Goal: Task Accomplishment & Management: Manage account settings

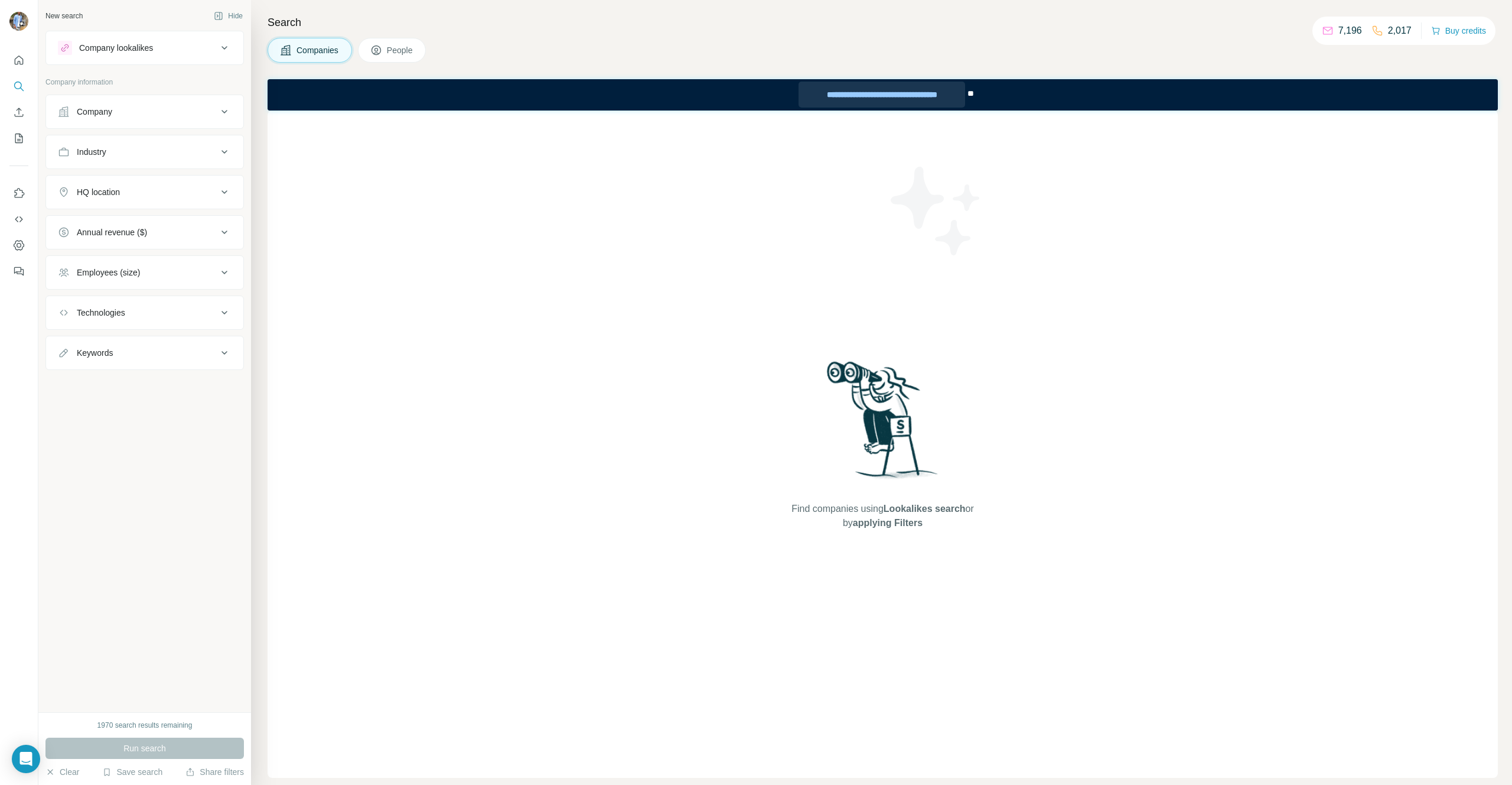
click at [859, 93] on div "**********" at bounding box center [881, 94] width 166 height 26
click at [970, 97] on span "**" at bounding box center [970, 93] width 7 height 8
click at [904, 97] on div "**********" at bounding box center [881, 94] width 166 height 26
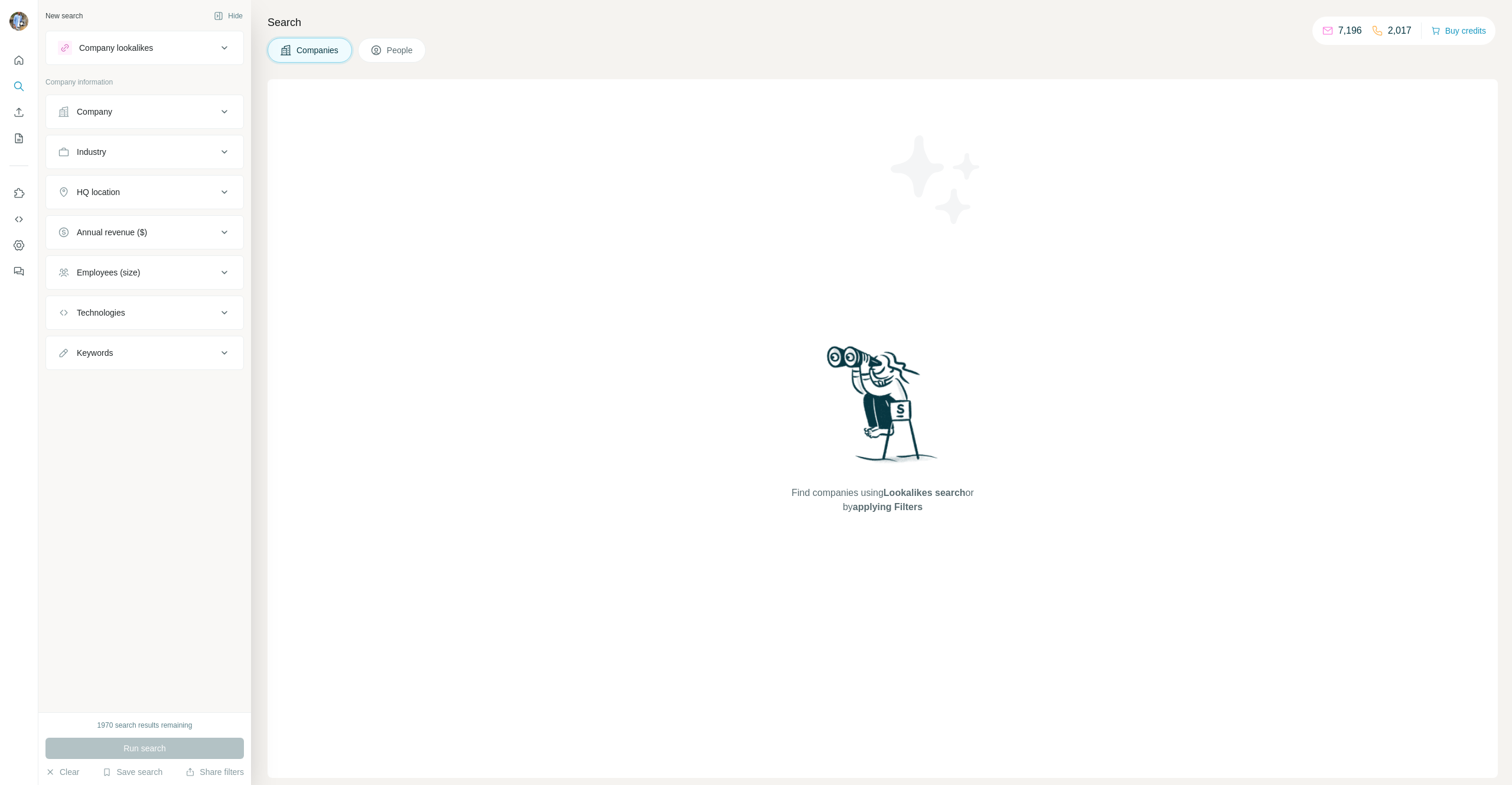
click at [400, 49] on span "People" at bounding box center [400, 50] width 27 height 12
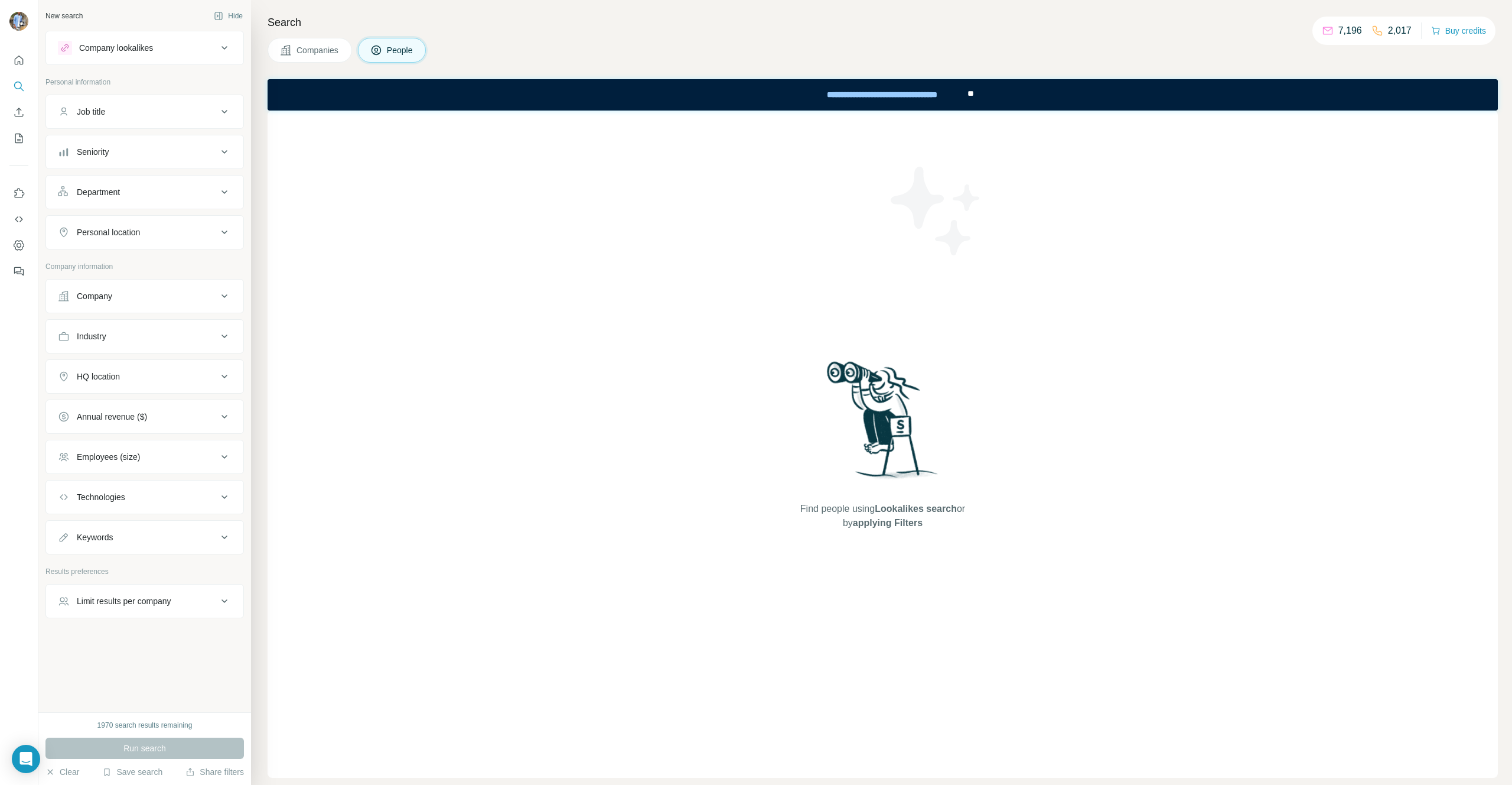
click at [126, 151] on div "Seniority" at bounding box center [138, 152] width 160 height 12
click at [76, 186] on span "Board Member" at bounding box center [102, 182] width 60 height 12
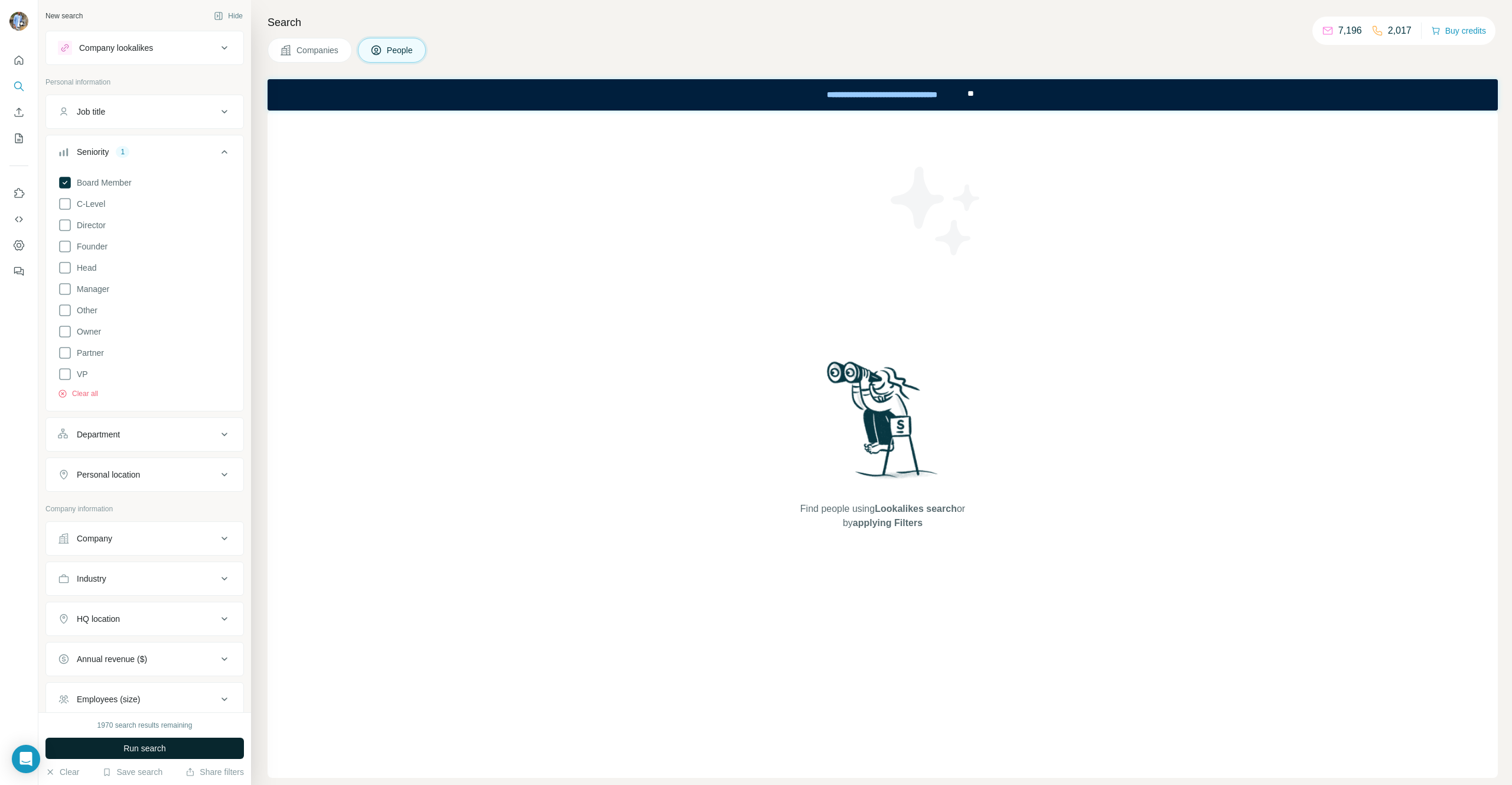
click at [147, 742] on span "Run search" at bounding box center [144, 748] width 43 height 12
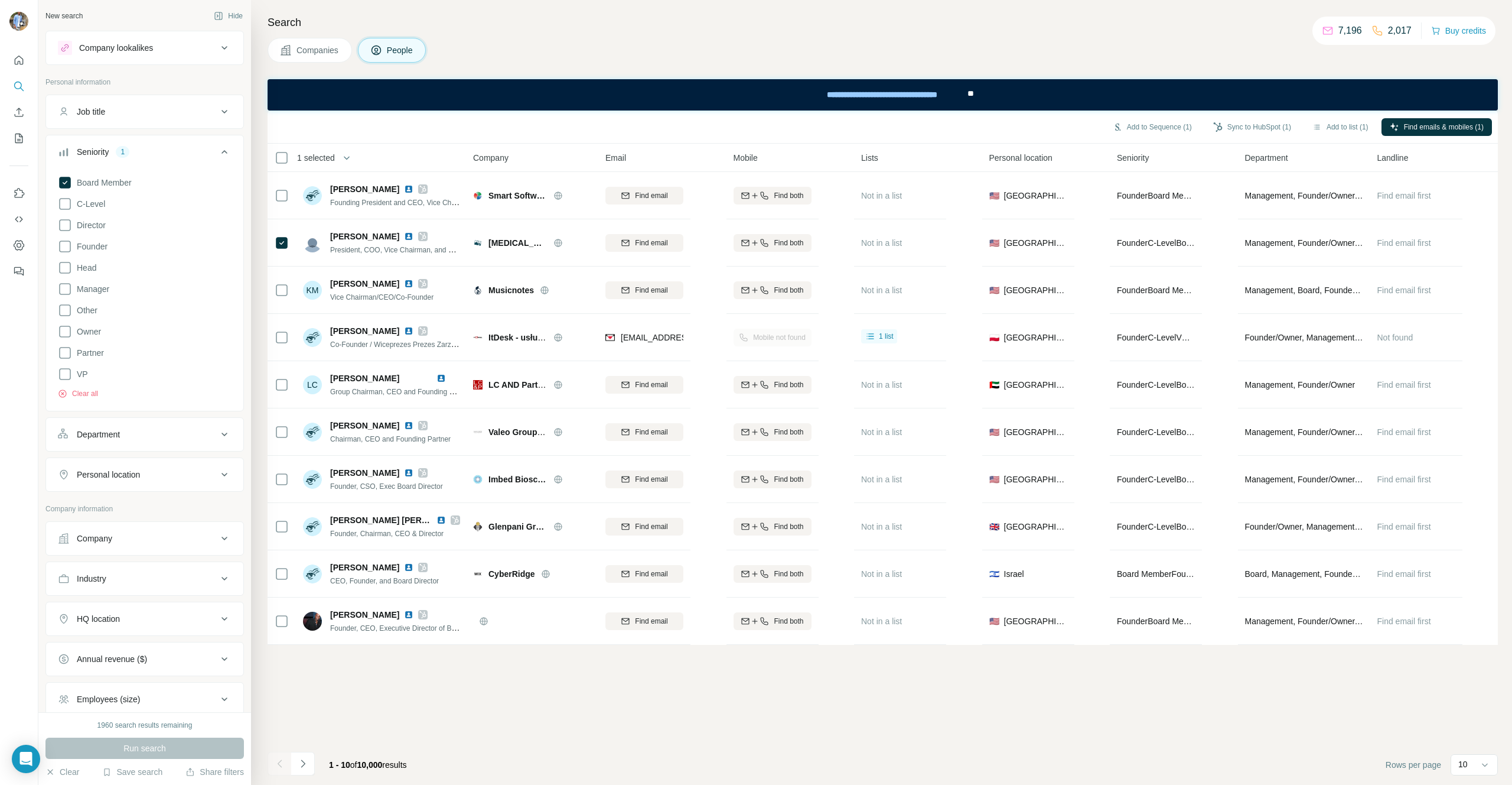
click at [1153, 115] on div "Add to Sequence (1) Sync to HubSpot (1) Add to list (1) Find emails & mobiles (…" at bounding box center [883, 127] width 1230 height 33
click at [1138, 131] on button "Add to Sequence (1)" at bounding box center [1153, 127] width 96 height 17
click at [1050, 169] on input "text" at bounding box center [1093, 161] width 197 height 21
click at [1051, 215] on div "okokokok" at bounding box center [1093, 208] width 192 height 21
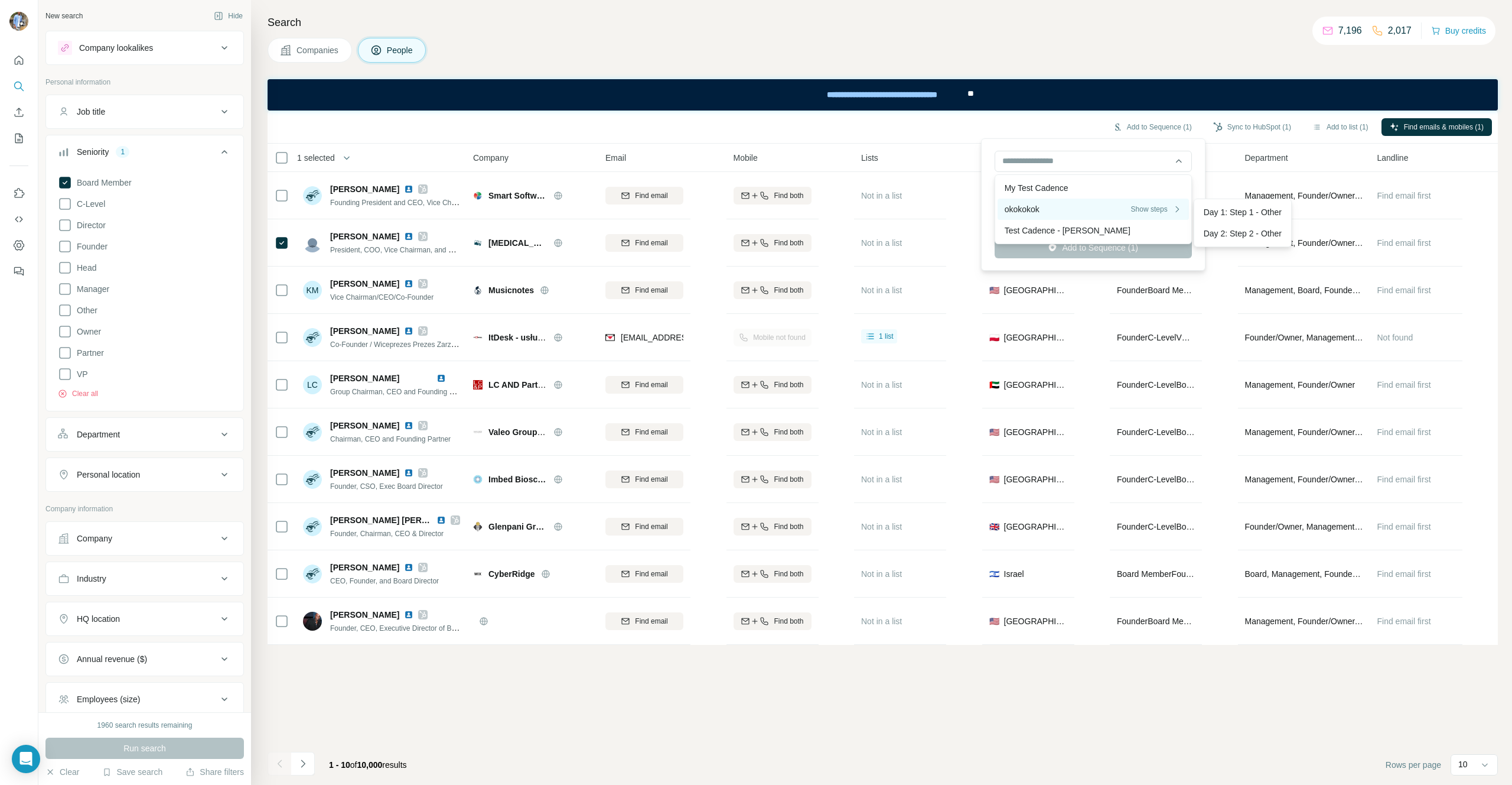
click at [1090, 207] on div "okokokok Show steps" at bounding box center [1093, 209] width 177 height 12
type input "**********"
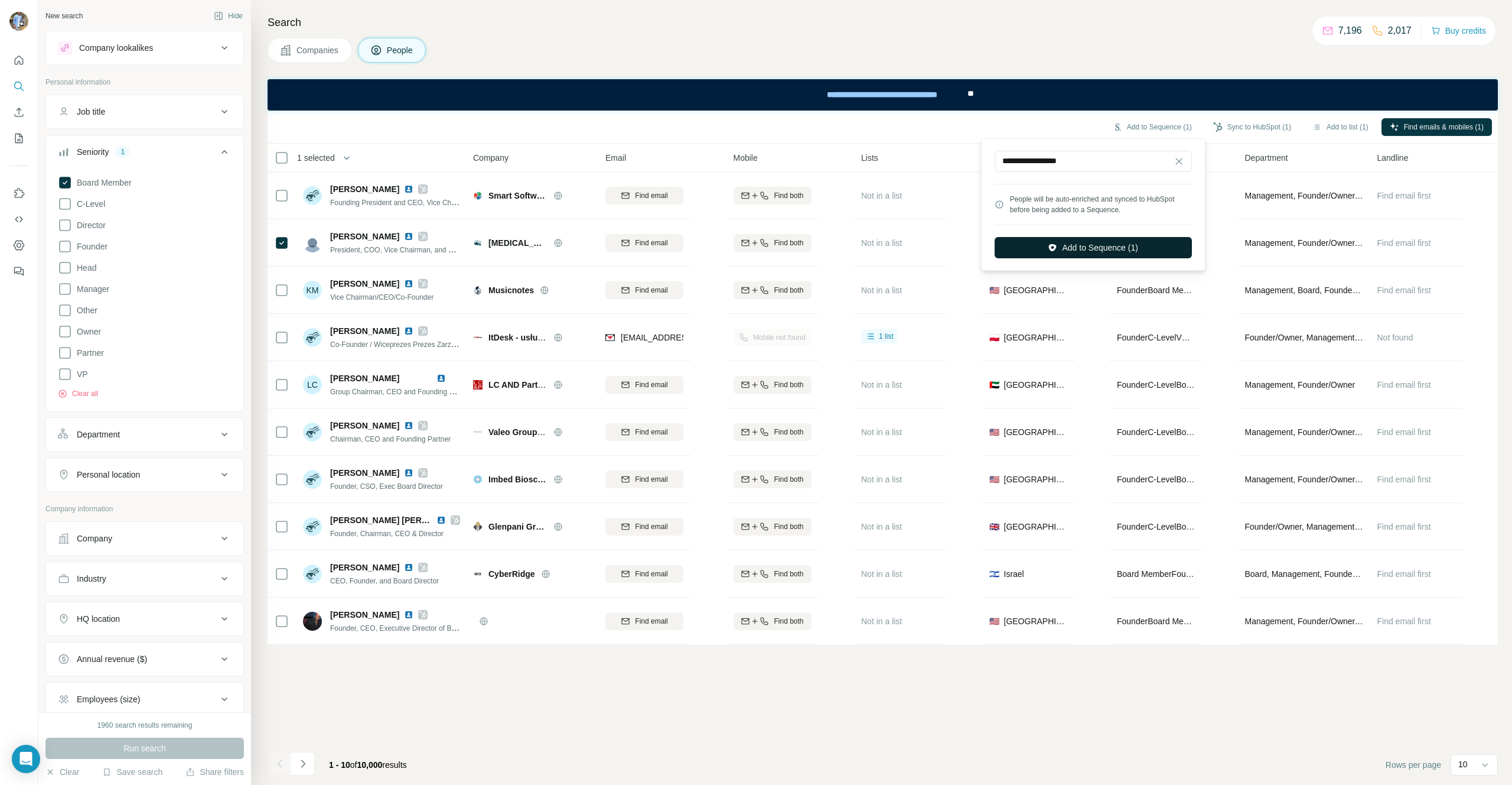
click at [1084, 243] on button "Add to Sequence (1)" at bounding box center [1093, 247] width 197 height 21
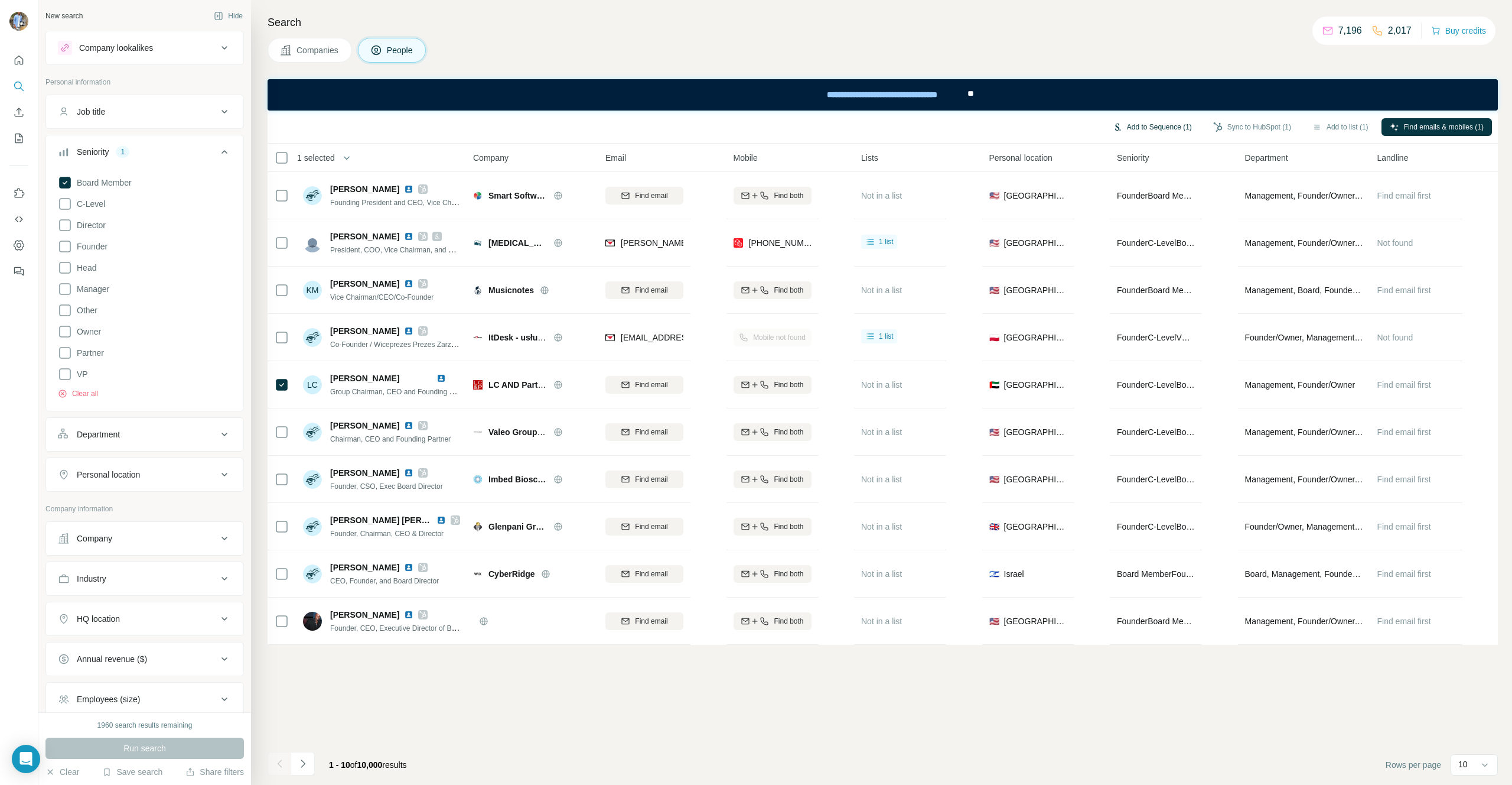
click at [1139, 120] on button "Add to Sequence (1)" at bounding box center [1153, 127] width 96 height 17
click at [1075, 158] on input "text" at bounding box center [1093, 161] width 197 height 21
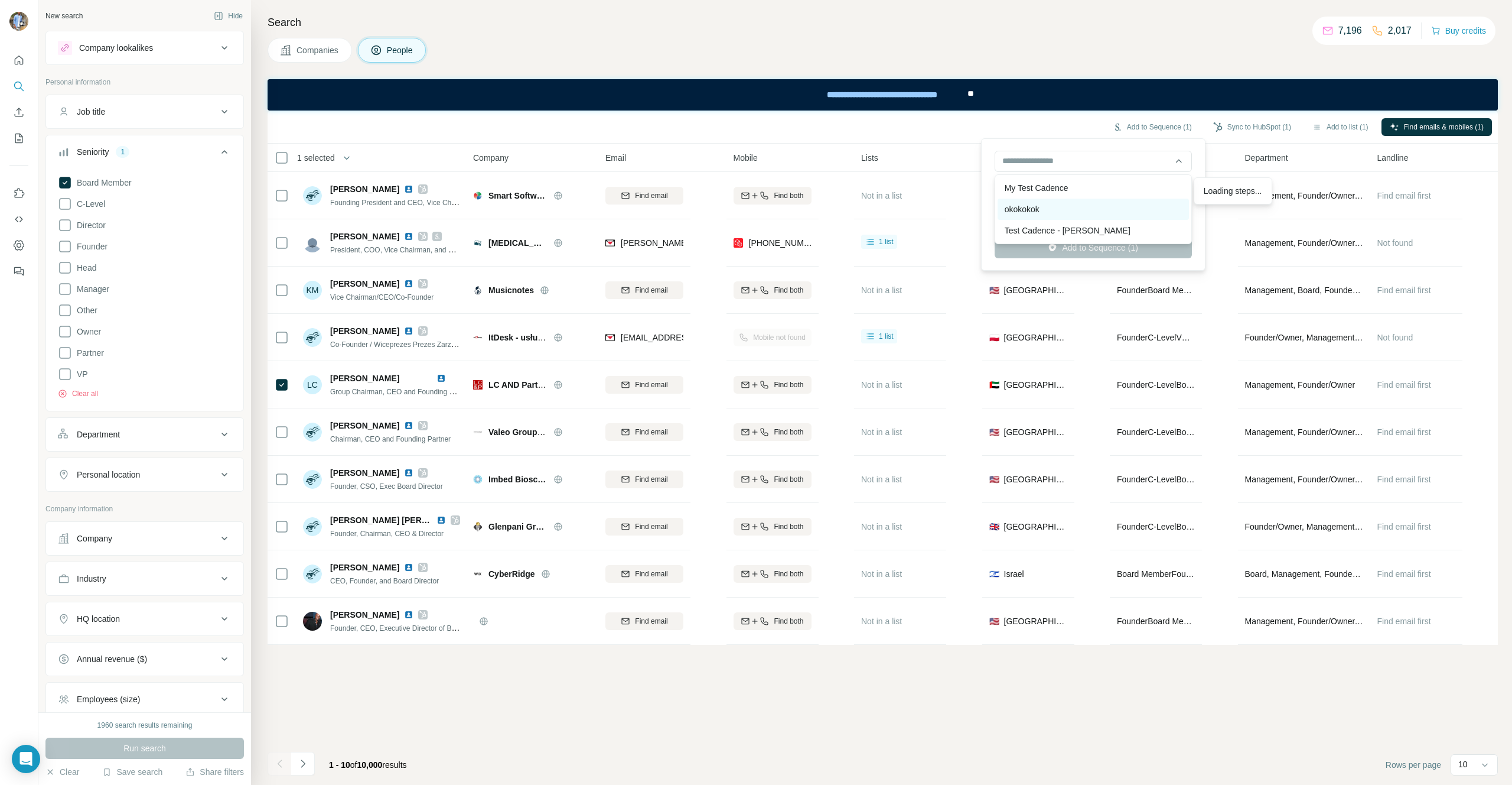
click at [1045, 202] on div "okokokok Show steps" at bounding box center [1093, 208] width 192 height 21
click at [1091, 211] on div "okokokok Show steps" at bounding box center [1093, 209] width 177 height 12
type input "**********"
click at [1095, 248] on button "Add to Sequence (1)" at bounding box center [1093, 247] width 197 height 21
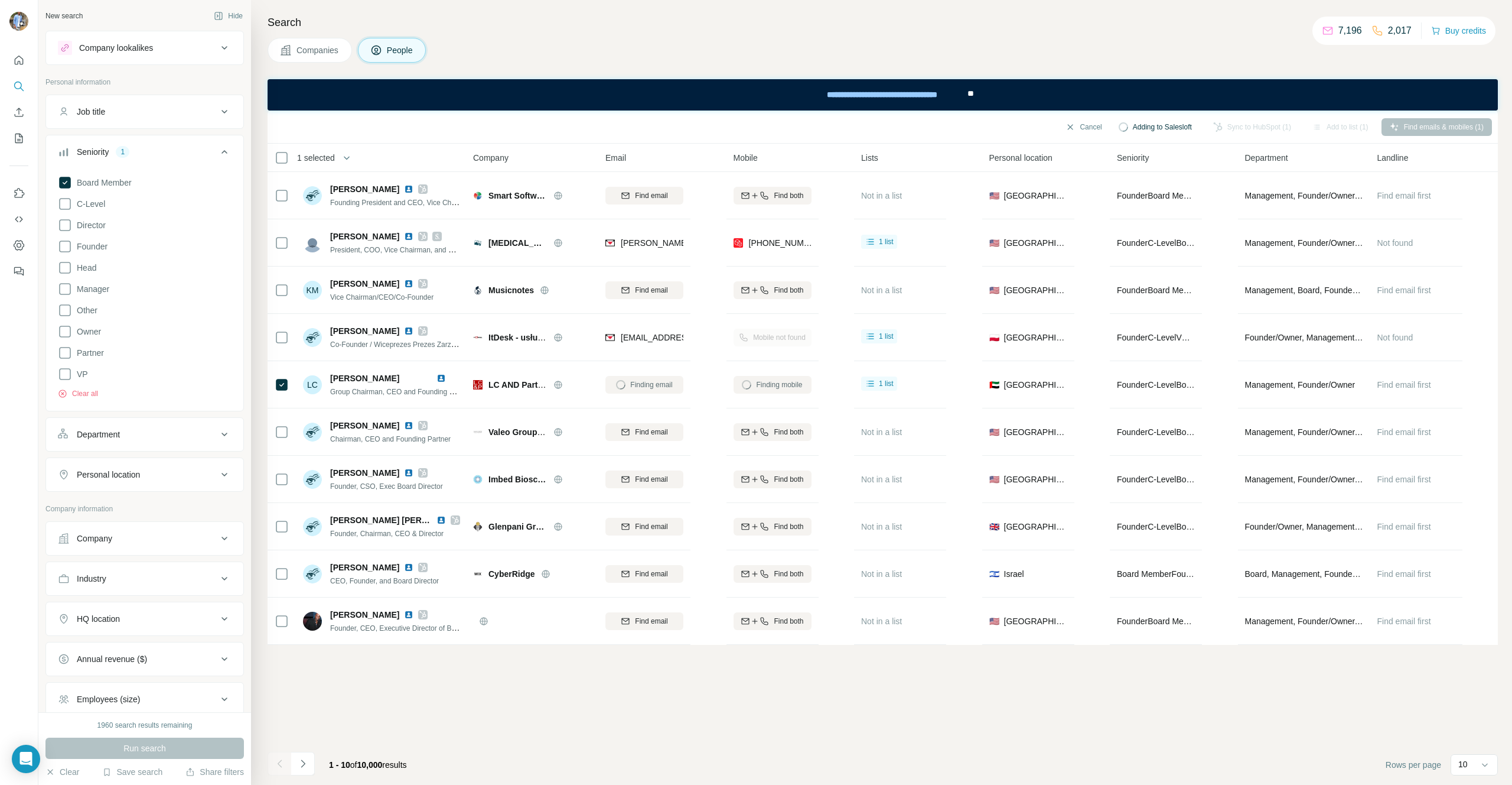
click at [712, 386] on table "1 selected People Company Email Mobile Lists Personal location Seniority Depart…" at bounding box center [883, 394] width 1230 height 501
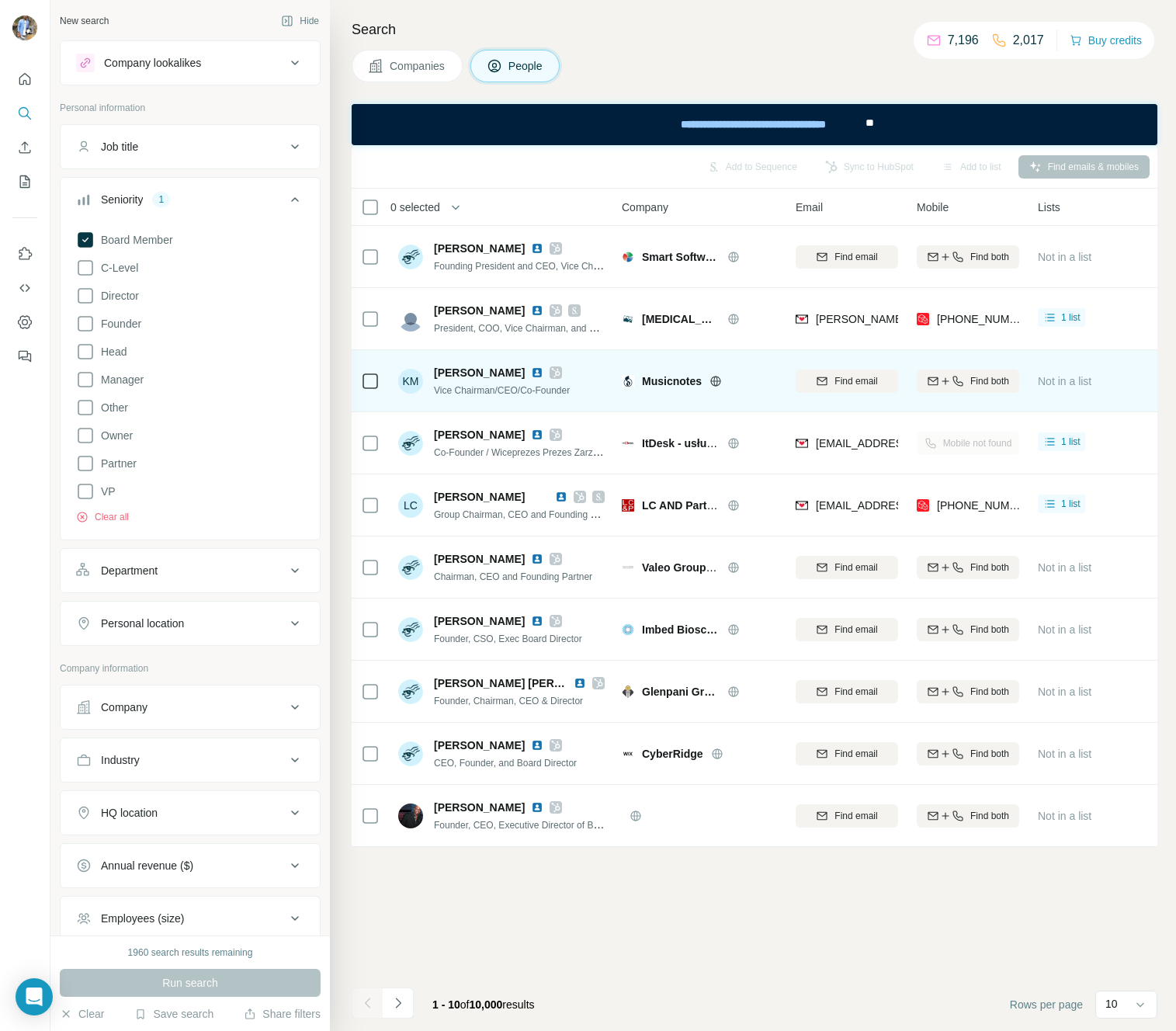
click at [369, 389] on icon at bounding box center [370, 381] width 19 height 19
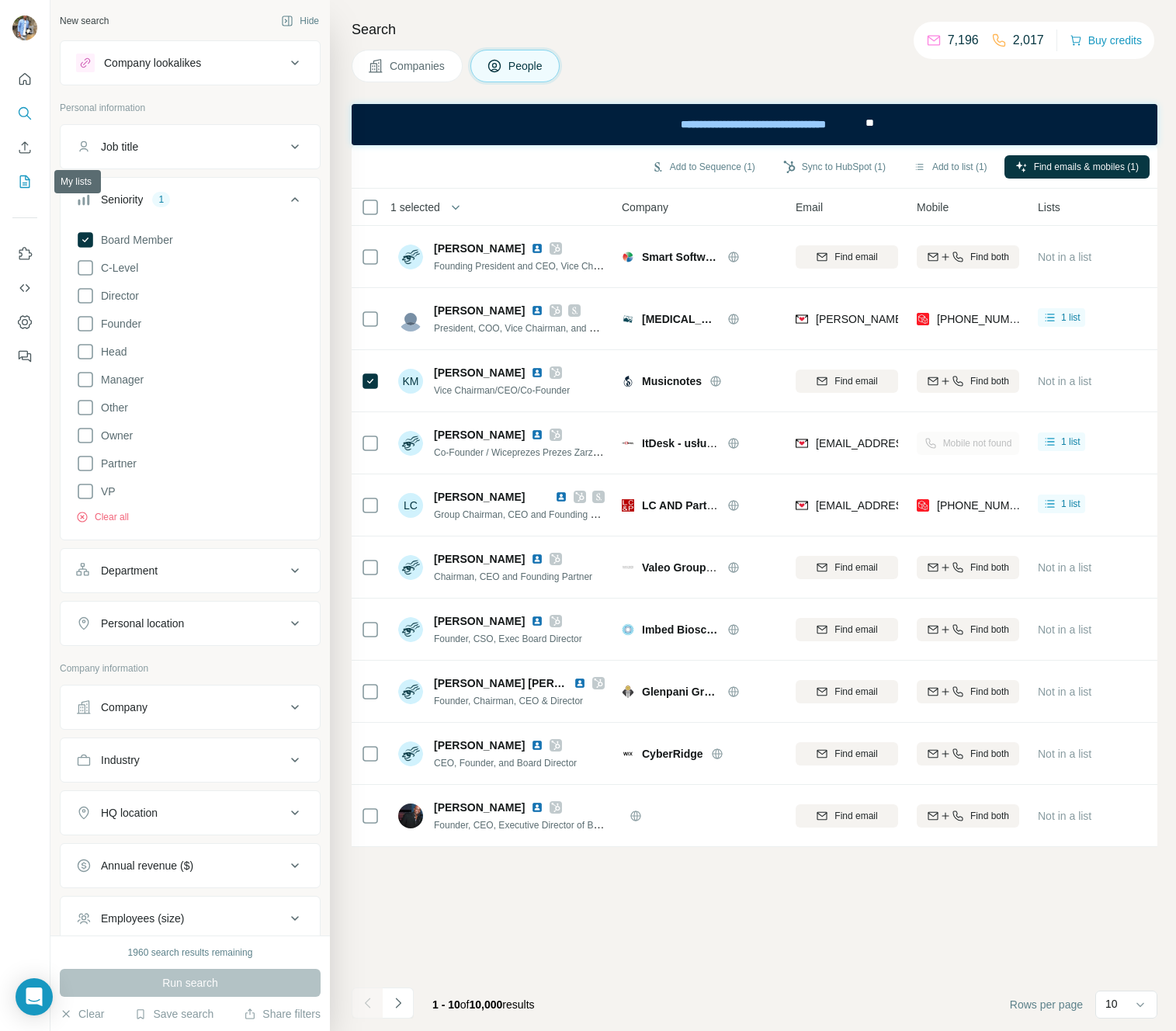
click at [24, 181] on icon "My lists" at bounding box center [25, 181] width 15 height 15
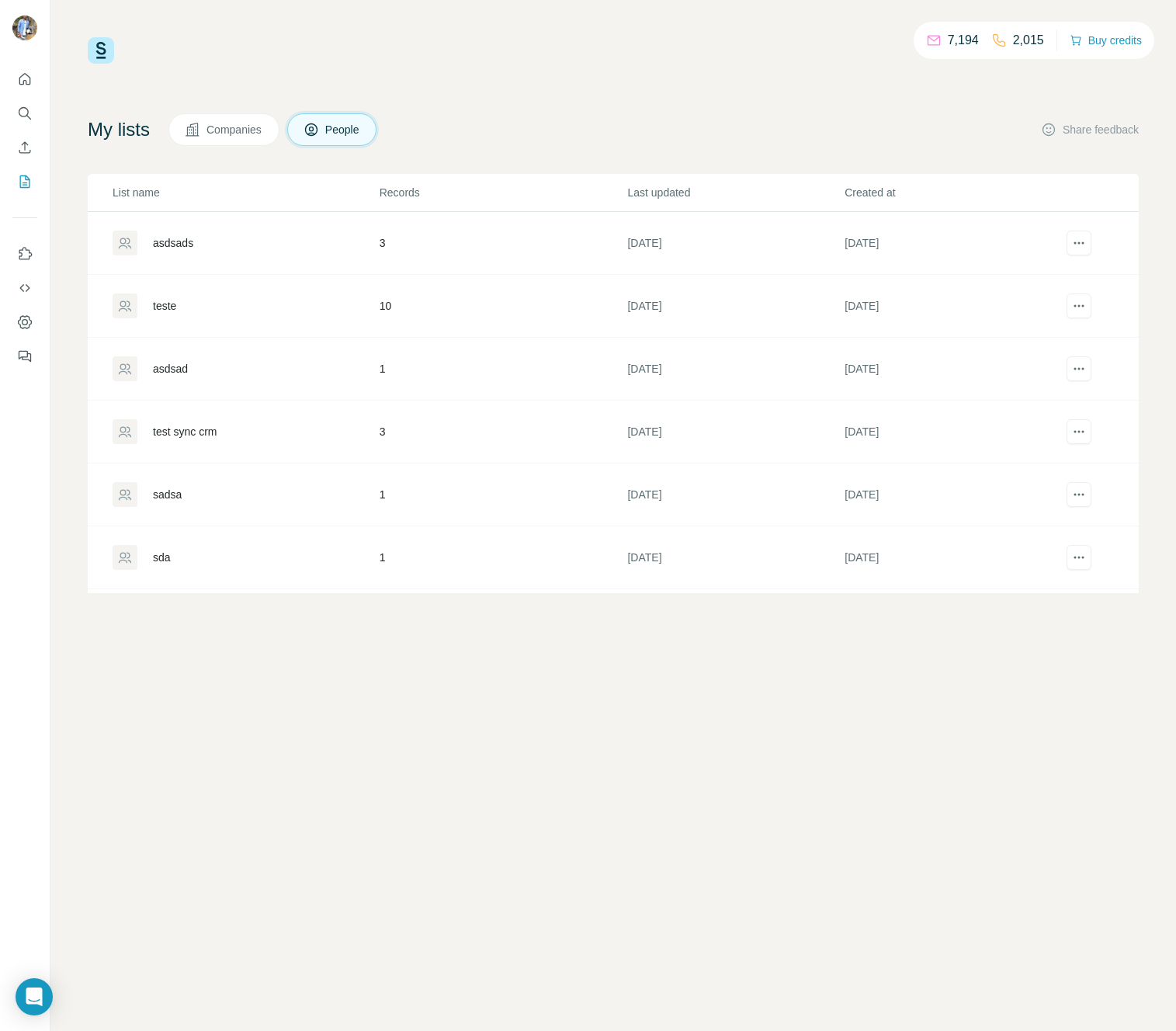
click at [165, 305] on div "teste" at bounding box center [164, 305] width 23 height 15
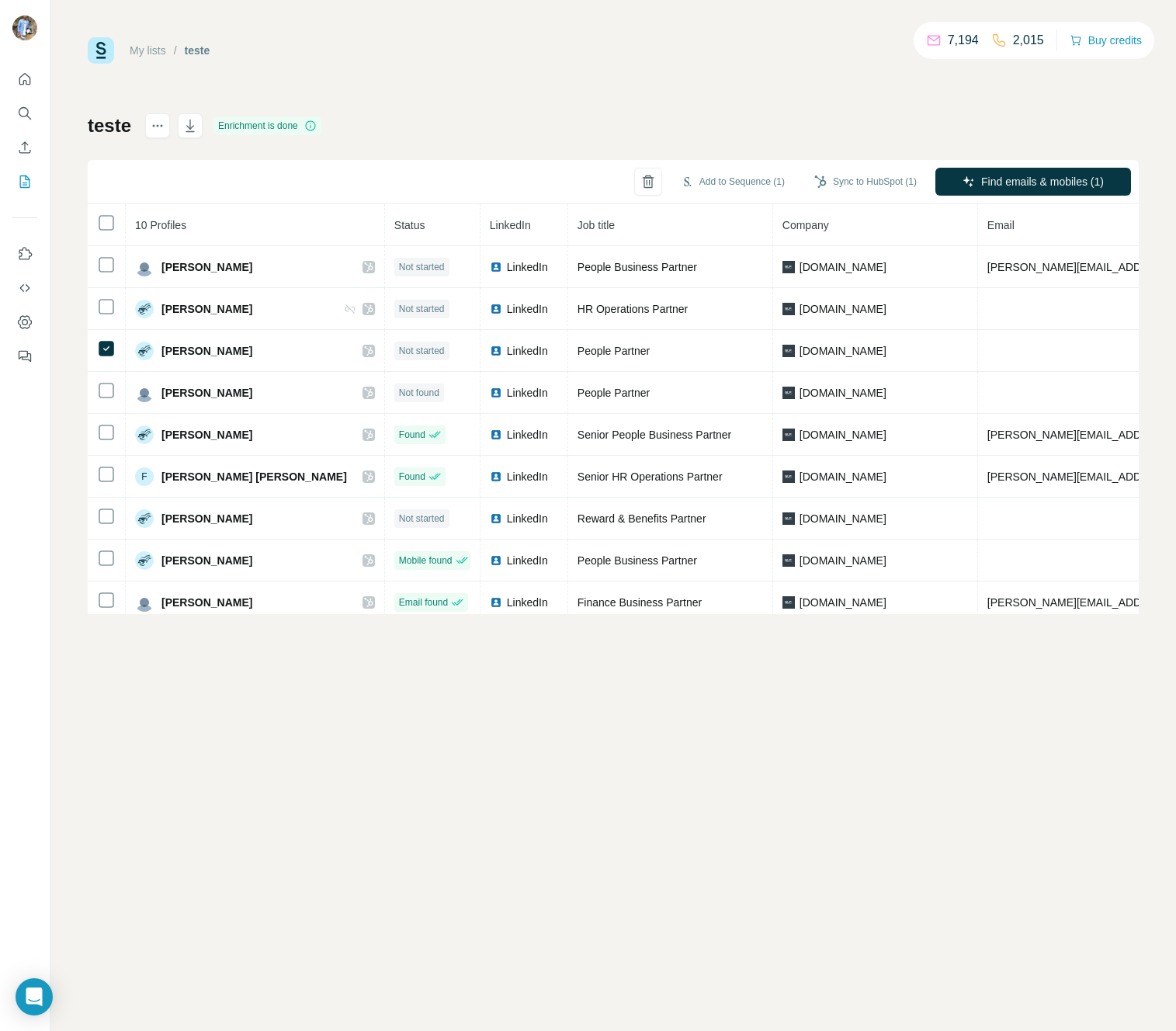
click at [148, 50] on link "My lists" at bounding box center [148, 50] width 36 height 12
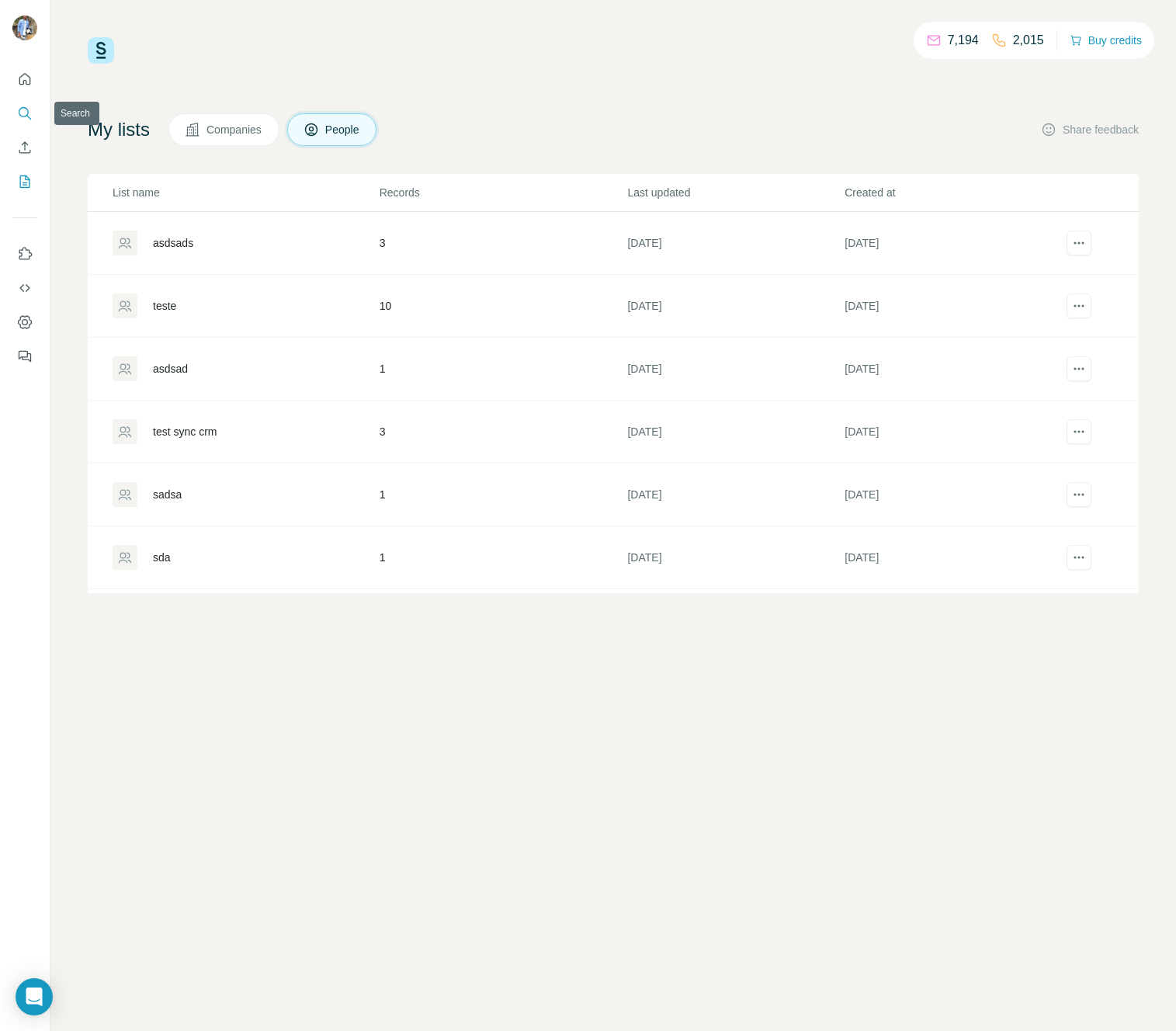
click at [31, 111] on icon "Search" at bounding box center [25, 113] width 15 height 15
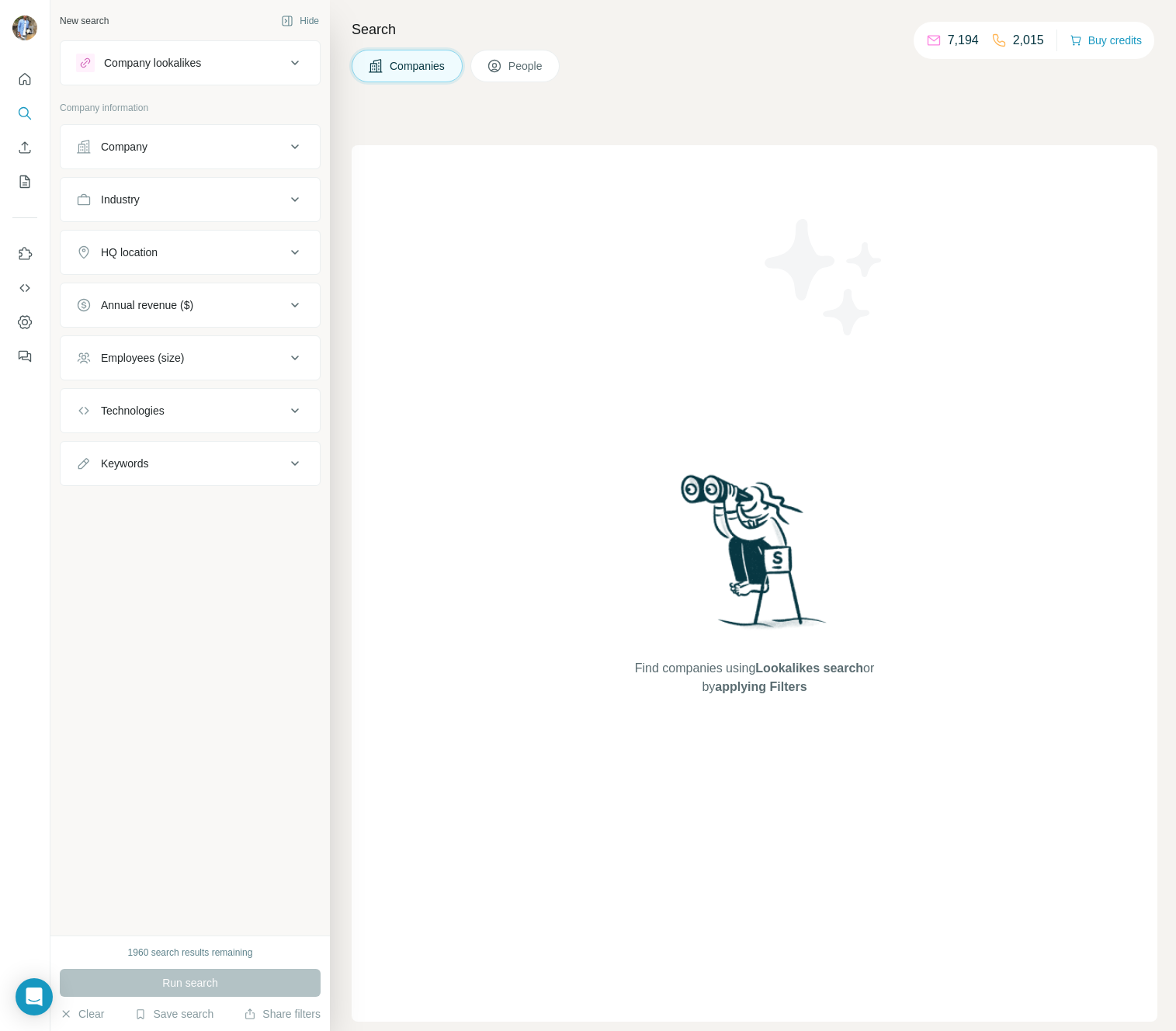
click at [547, 56] on button "People" at bounding box center [515, 66] width 90 height 32
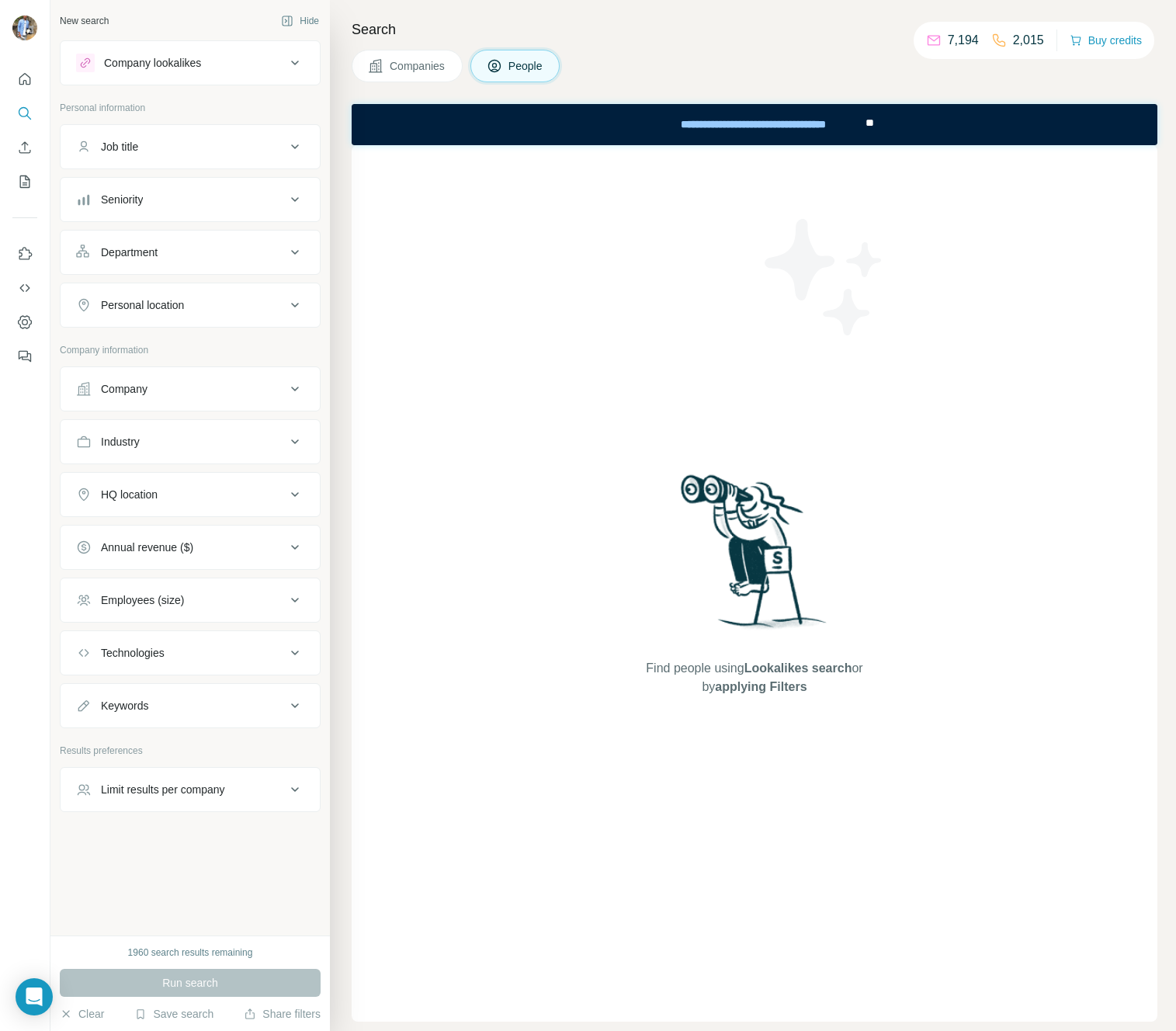
click at [180, 200] on div "Seniority" at bounding box center [181, 199] width 210 height 15
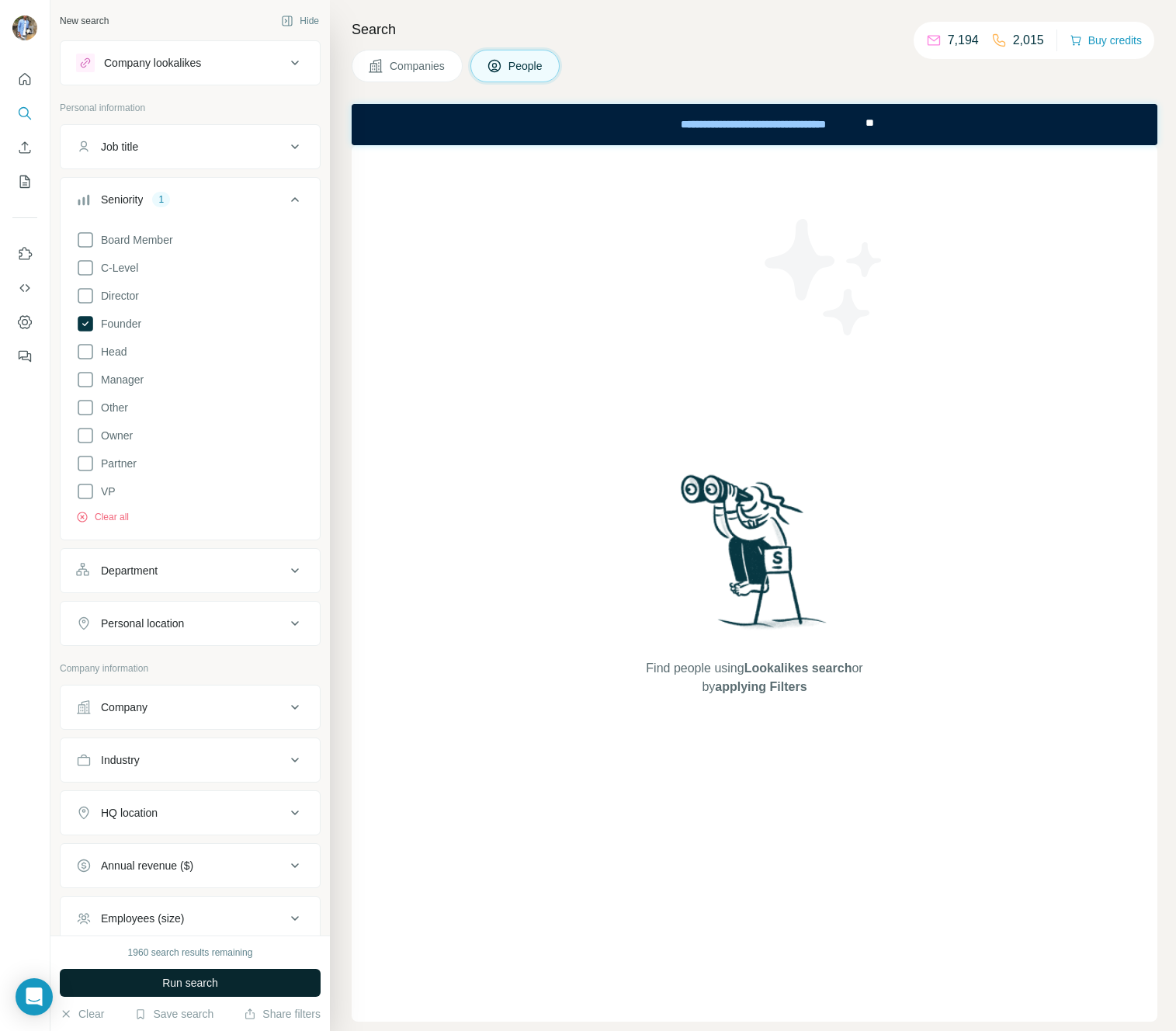
click at [178, 975] on span "Run search" at bounding box center [190, 982] width 56 height 15
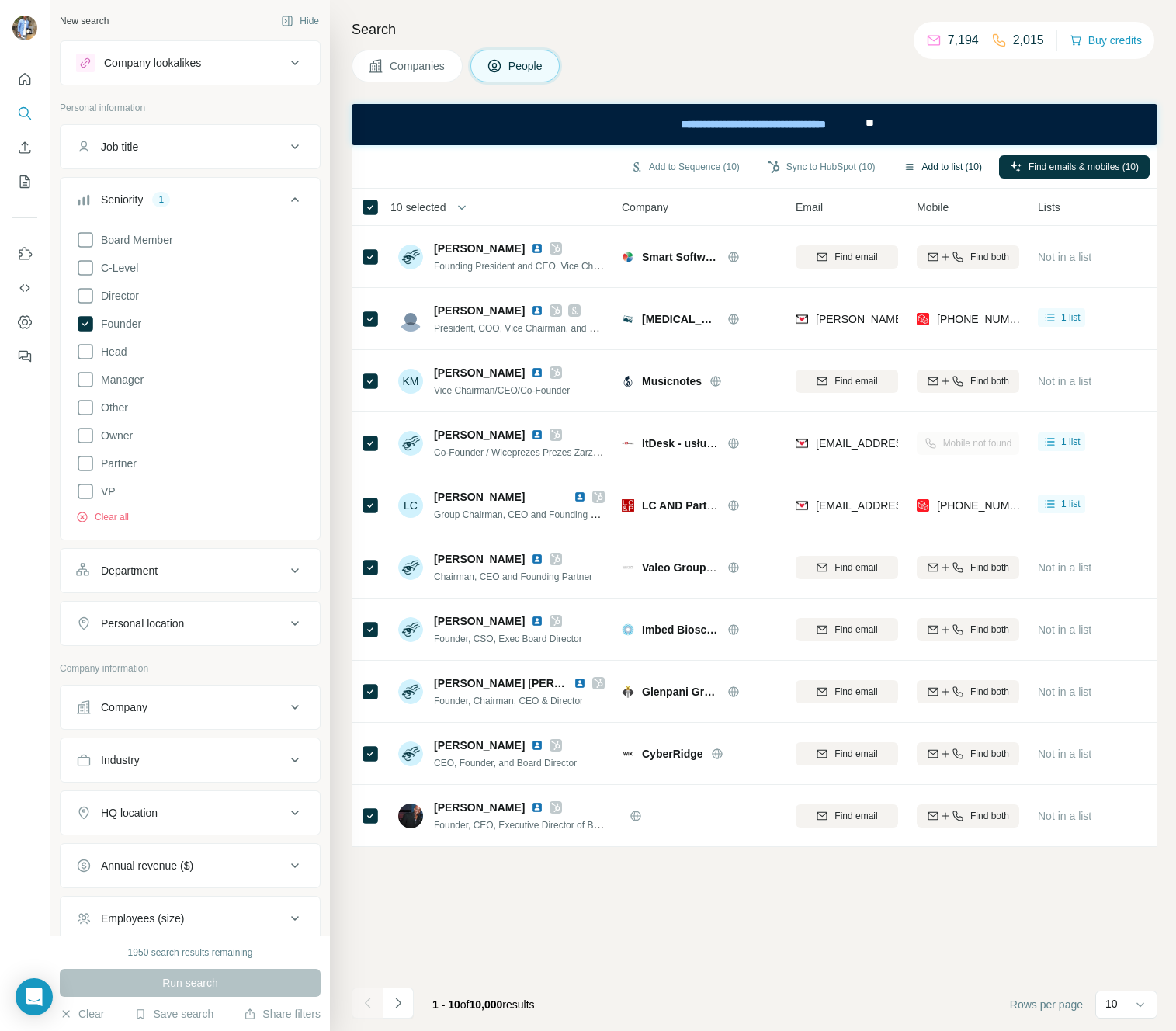
click at [928, 160] on button "Add to list (10)" at bounding box center [942, 167] width 100 height 23
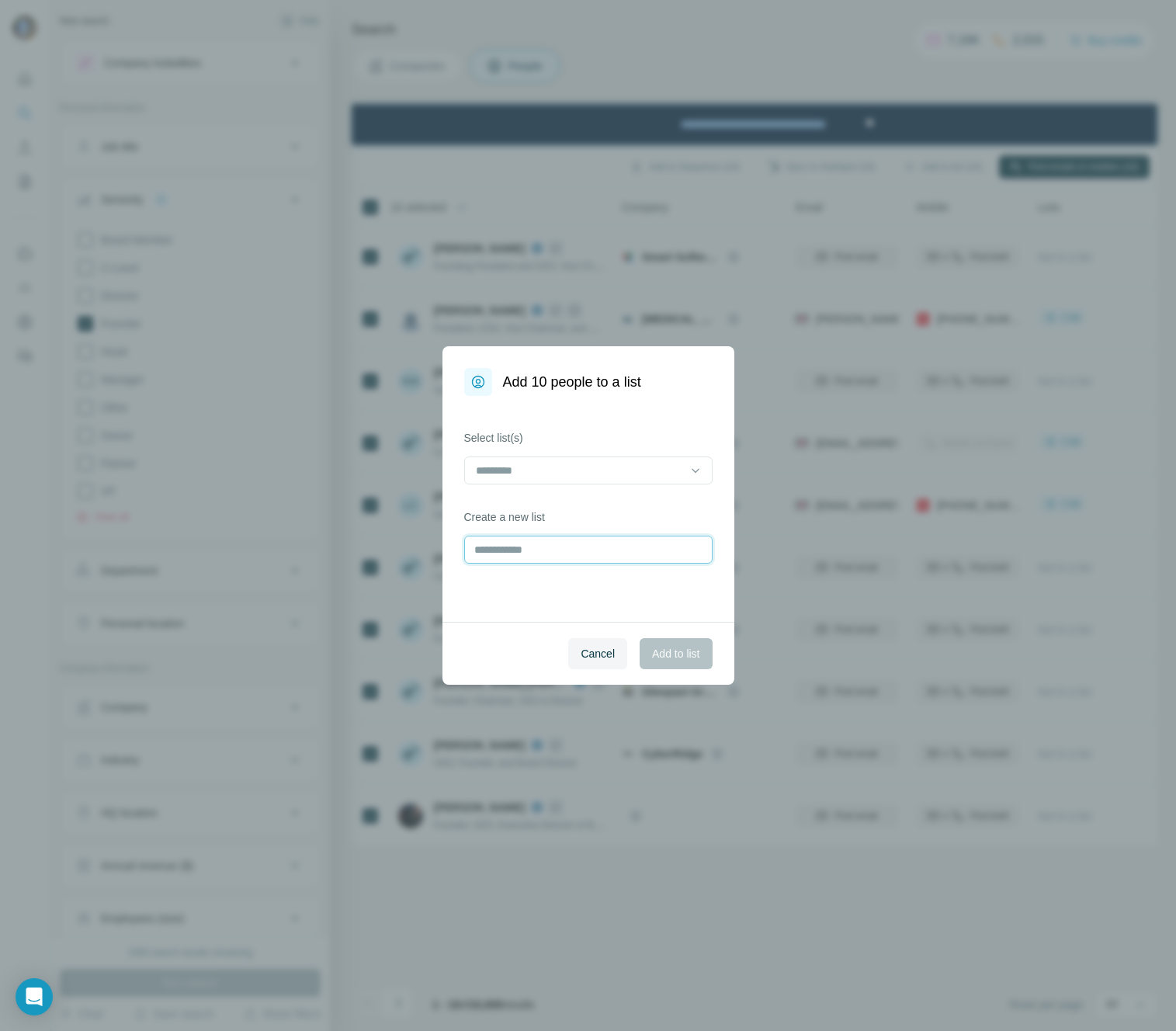
click at [541, 547] on input "text" at bounding box center [588, 548] width 248 height 28
type input "**********"
click at [640, 638] on button "Add to list" at bounding box center [676, 653] width 72 height 31
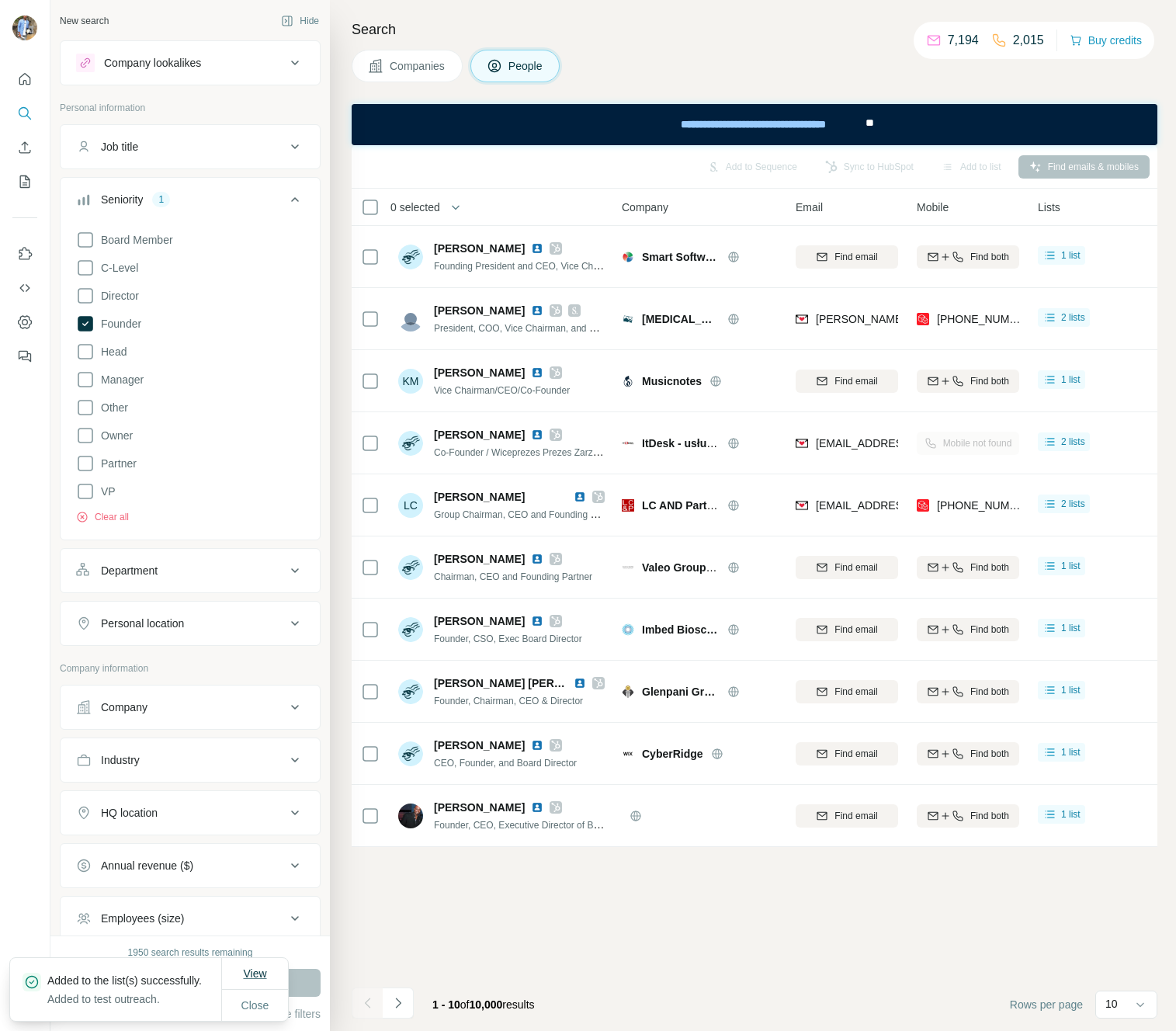
click at [255, 976] on span "View" at bounding box center [255, 973] width 23 height 12
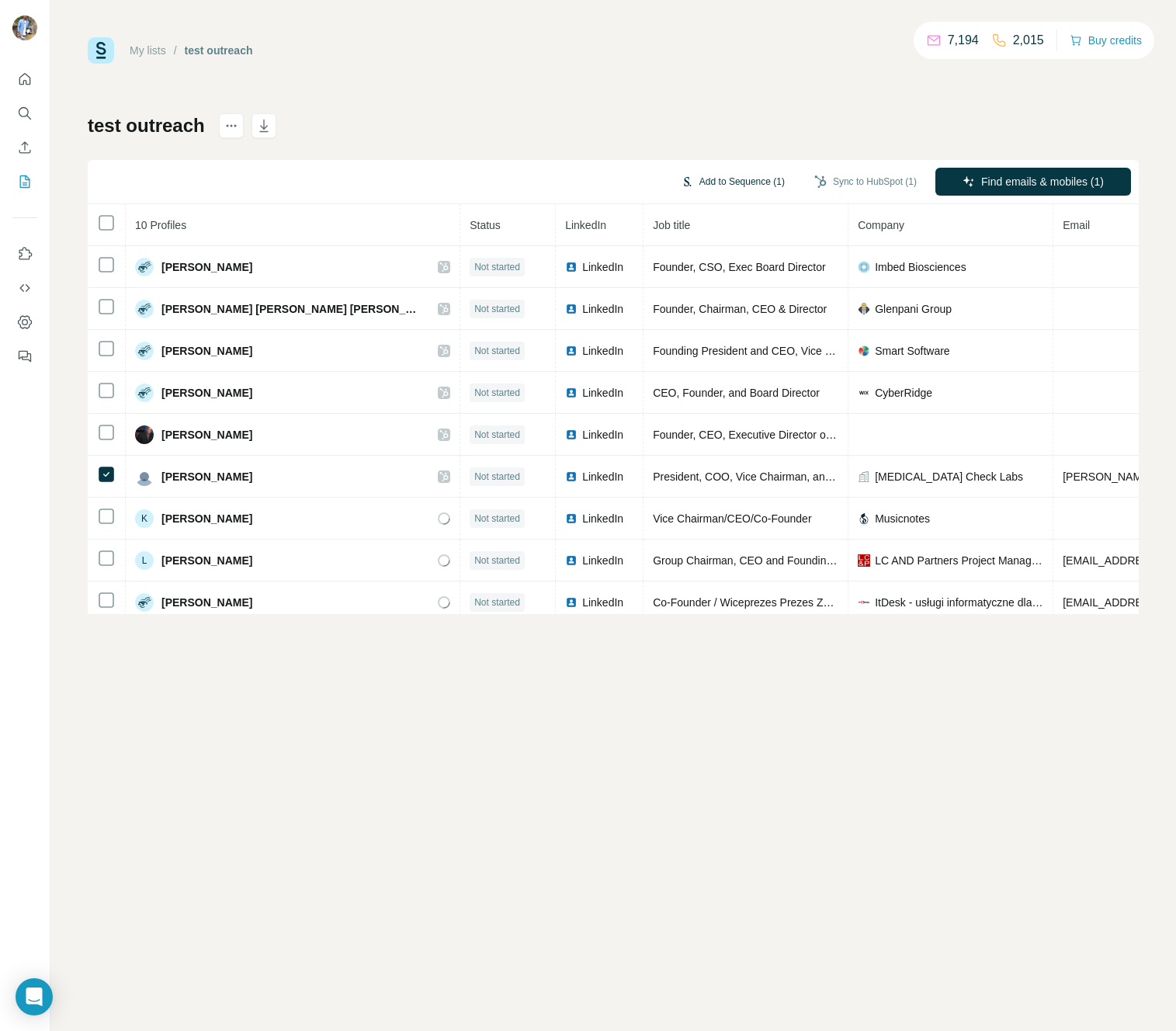
click at [731, 177] on button "Add to Sequence (1)" at bounding box center [732, 181] width 126 height 23
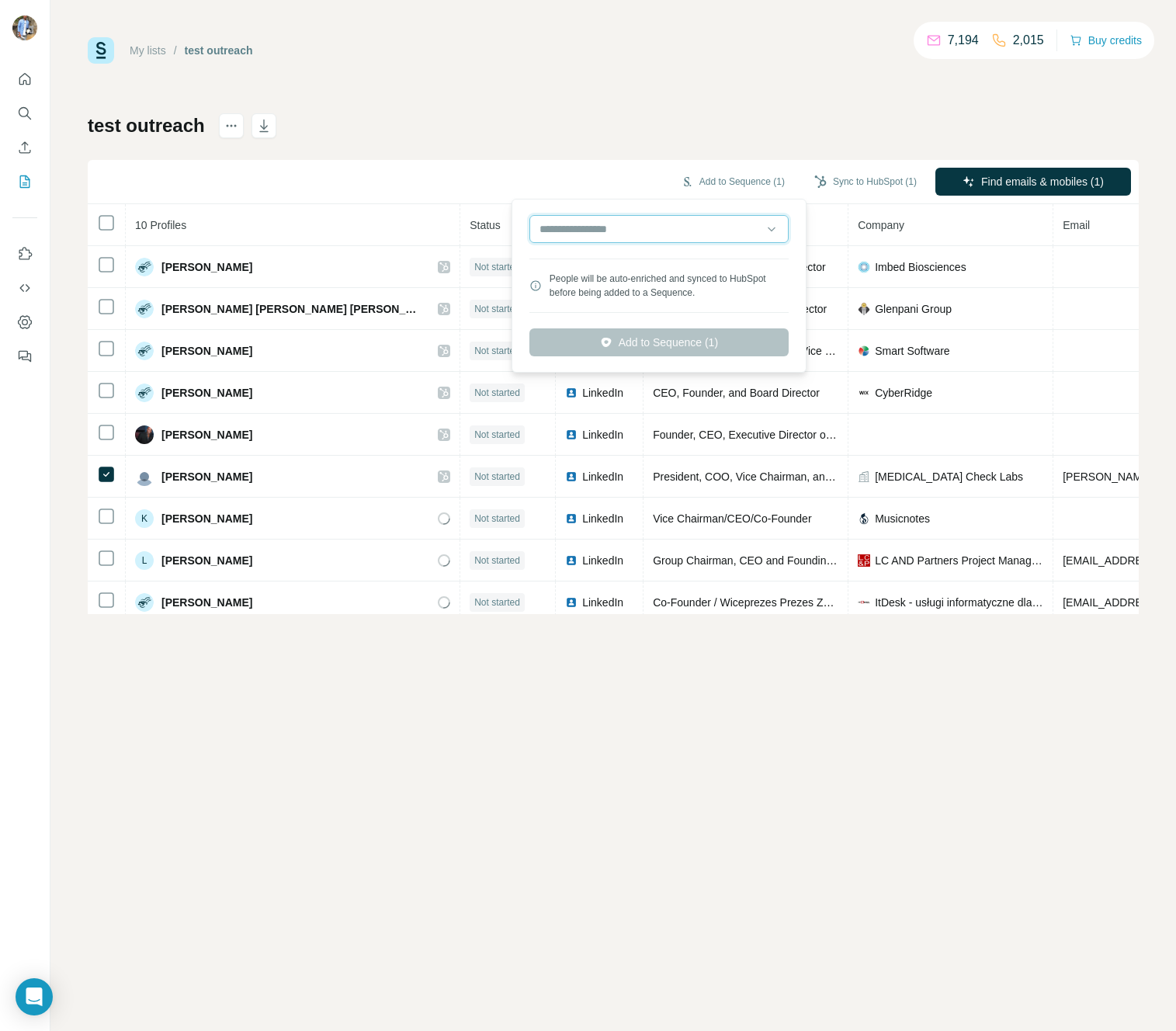
click at [663, 220] on input "text" at bounding box center [659, 228] width 259 height 28
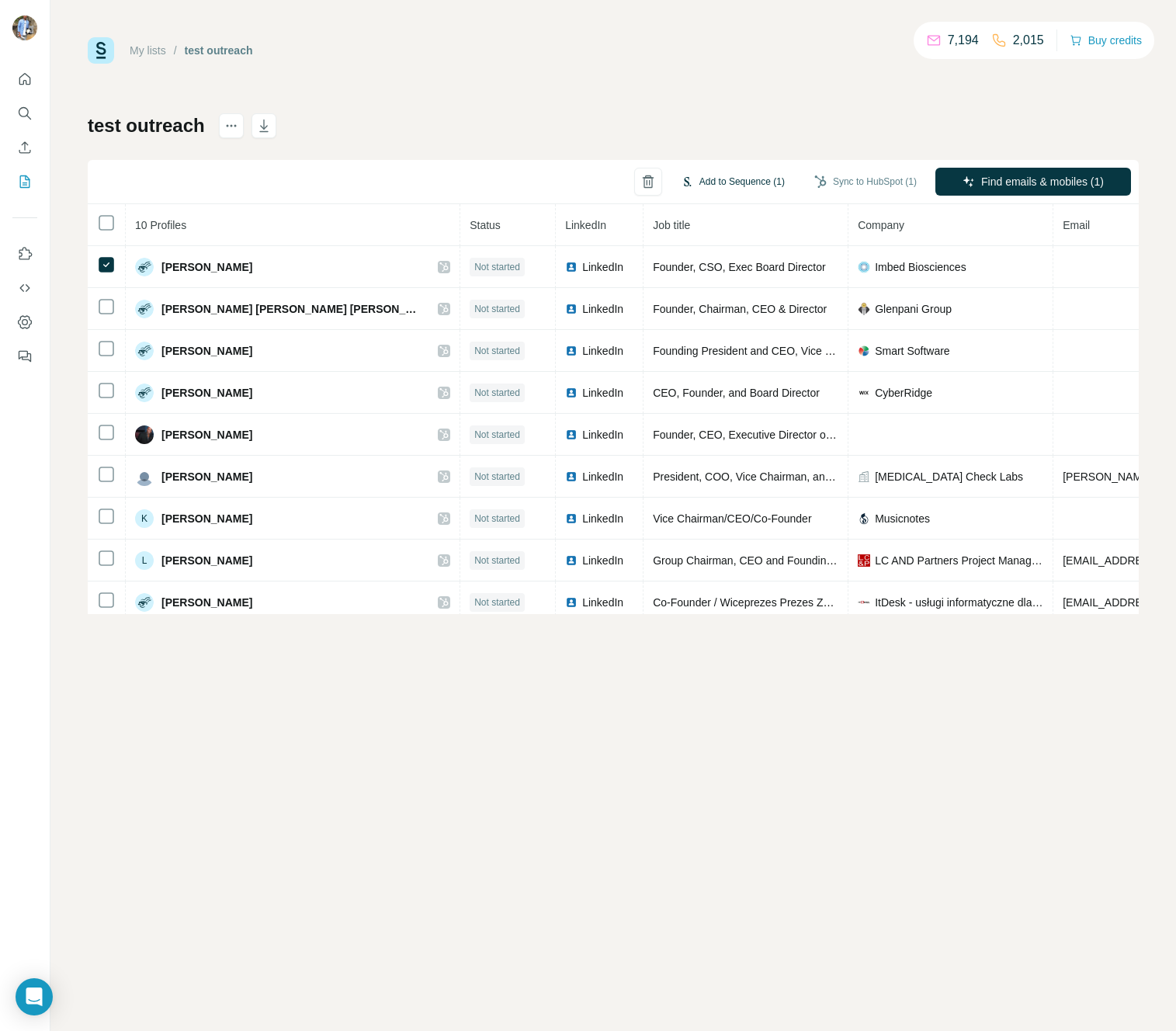
click at [717, 175] on button "Add to Sequence (1)" at bounding box center [732, 181] width 126 height 23
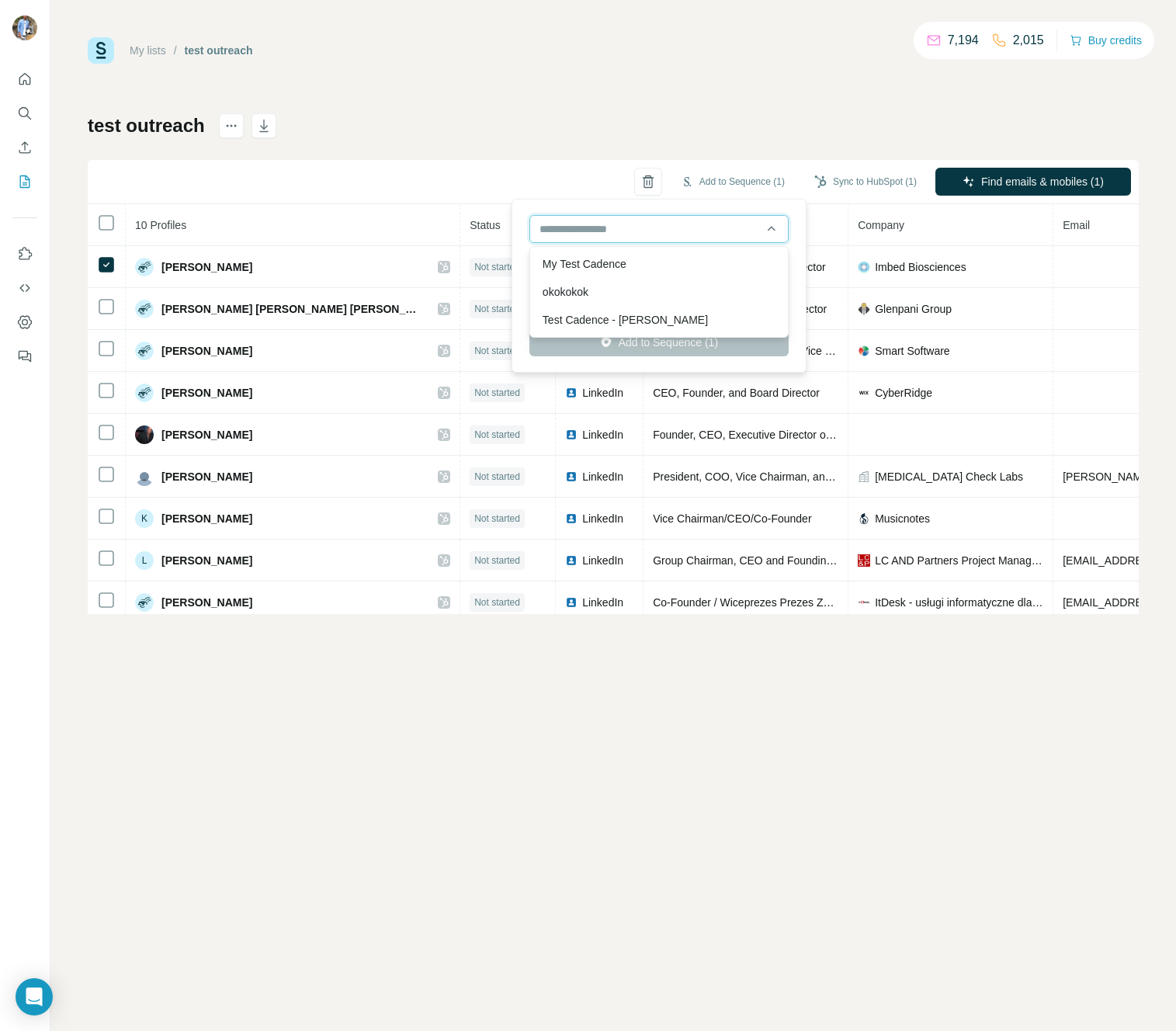
click at [647, 228] on input "text" at bounding box center [659, 228] width 259 height 28
click at [617, 291] on div "okokokok" at bounding box center [659, 292] width 233 height 15
type input "**********"
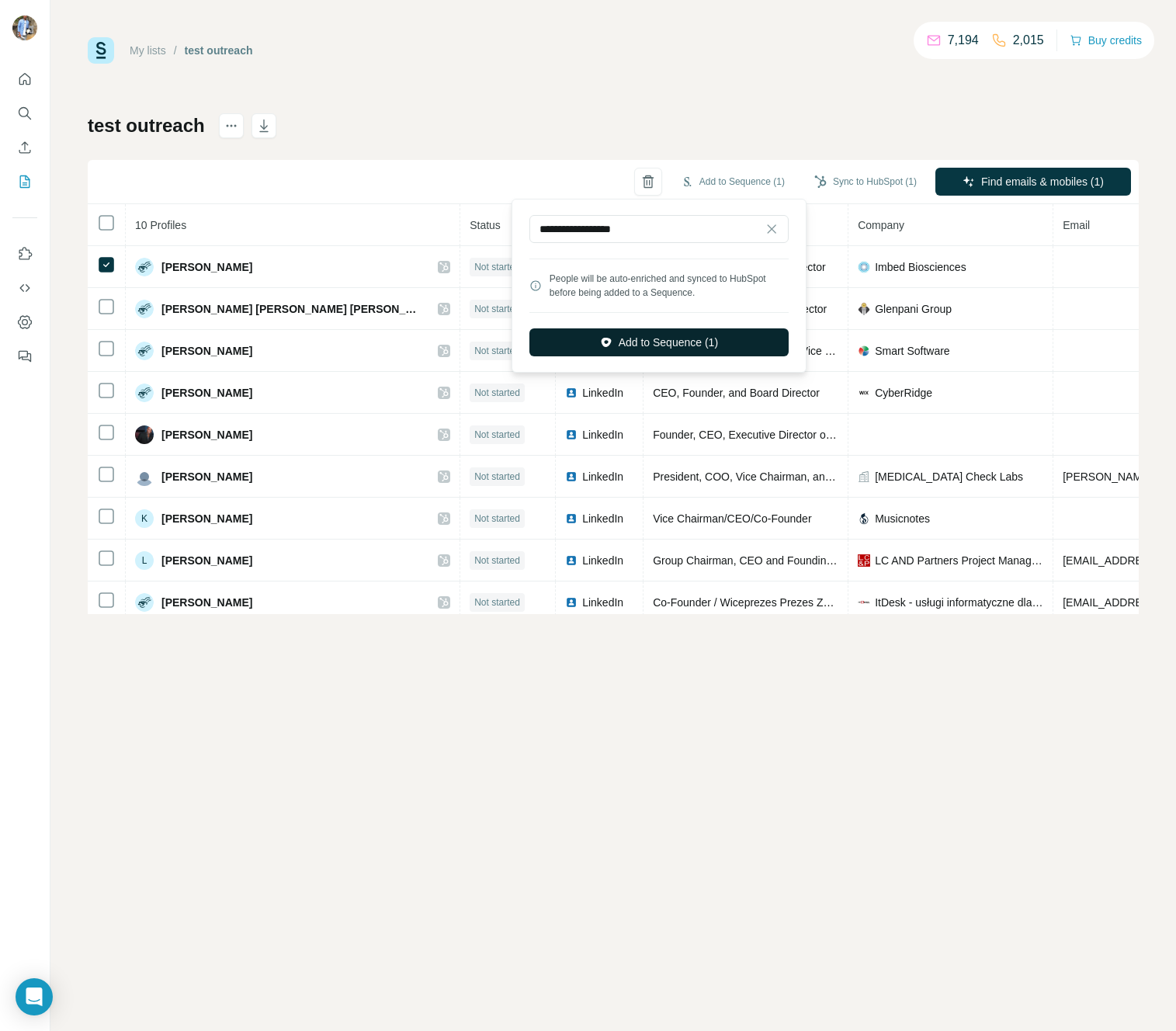
click at [686, 340] on button "Add to Sequence (1)" at bounding box center [659, 341] width 259 height 28
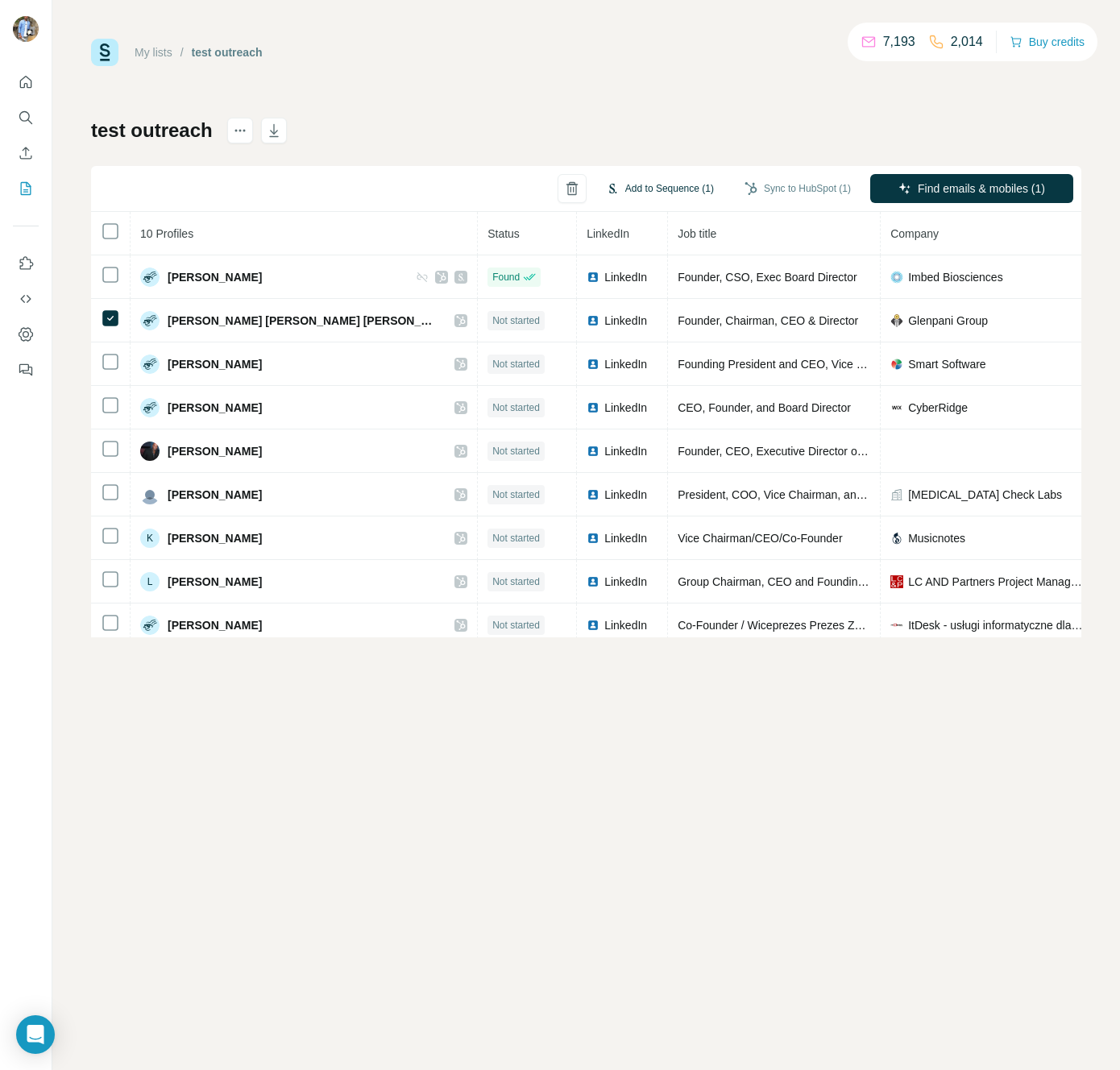
click at [664, 190] on button "Add to Sequence (1)" at bounding box center [661, 188] width 131 height 24
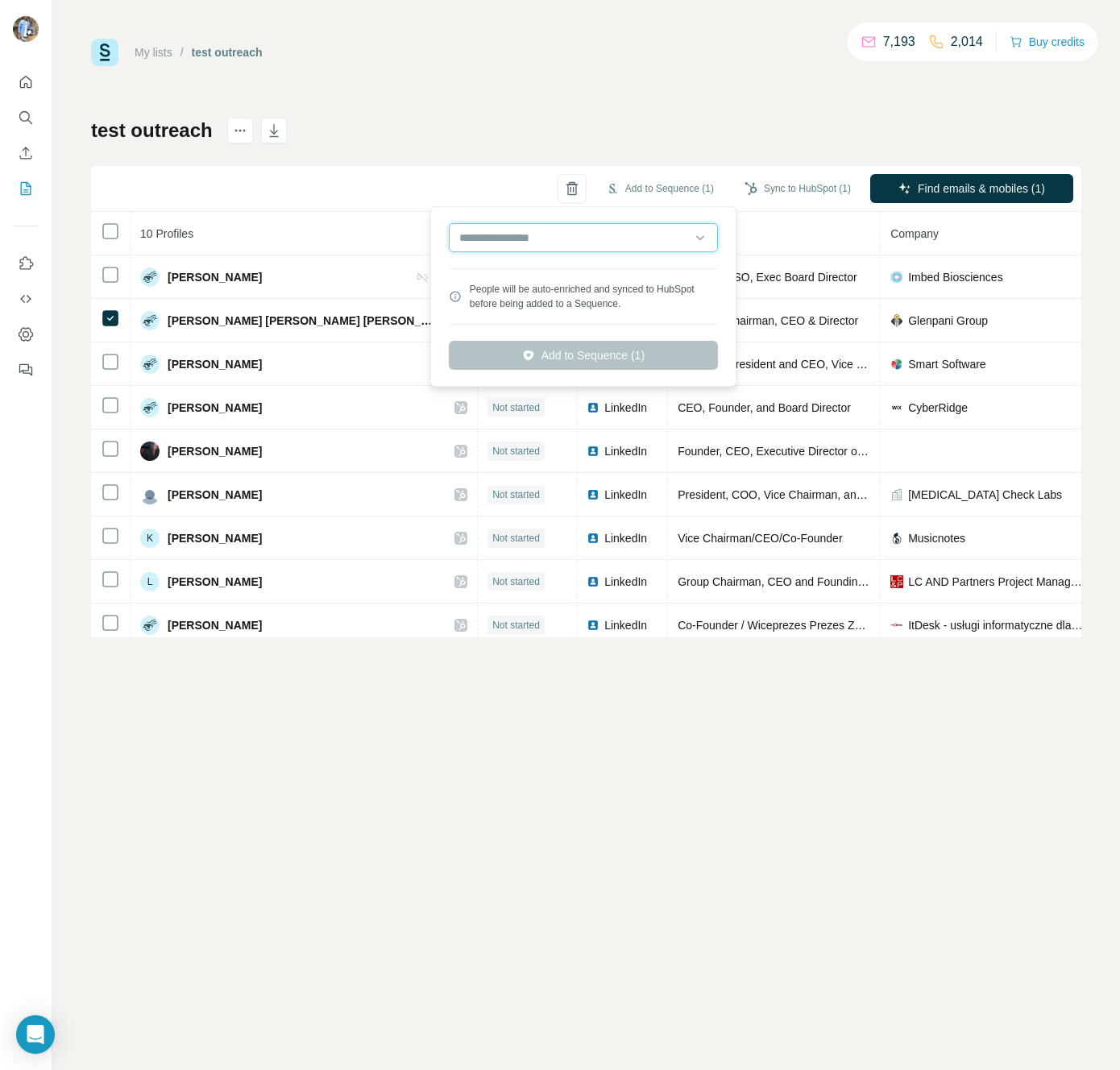
click at [553, 240] on input "text" at bounding box center [583, 237] width 269 height 29
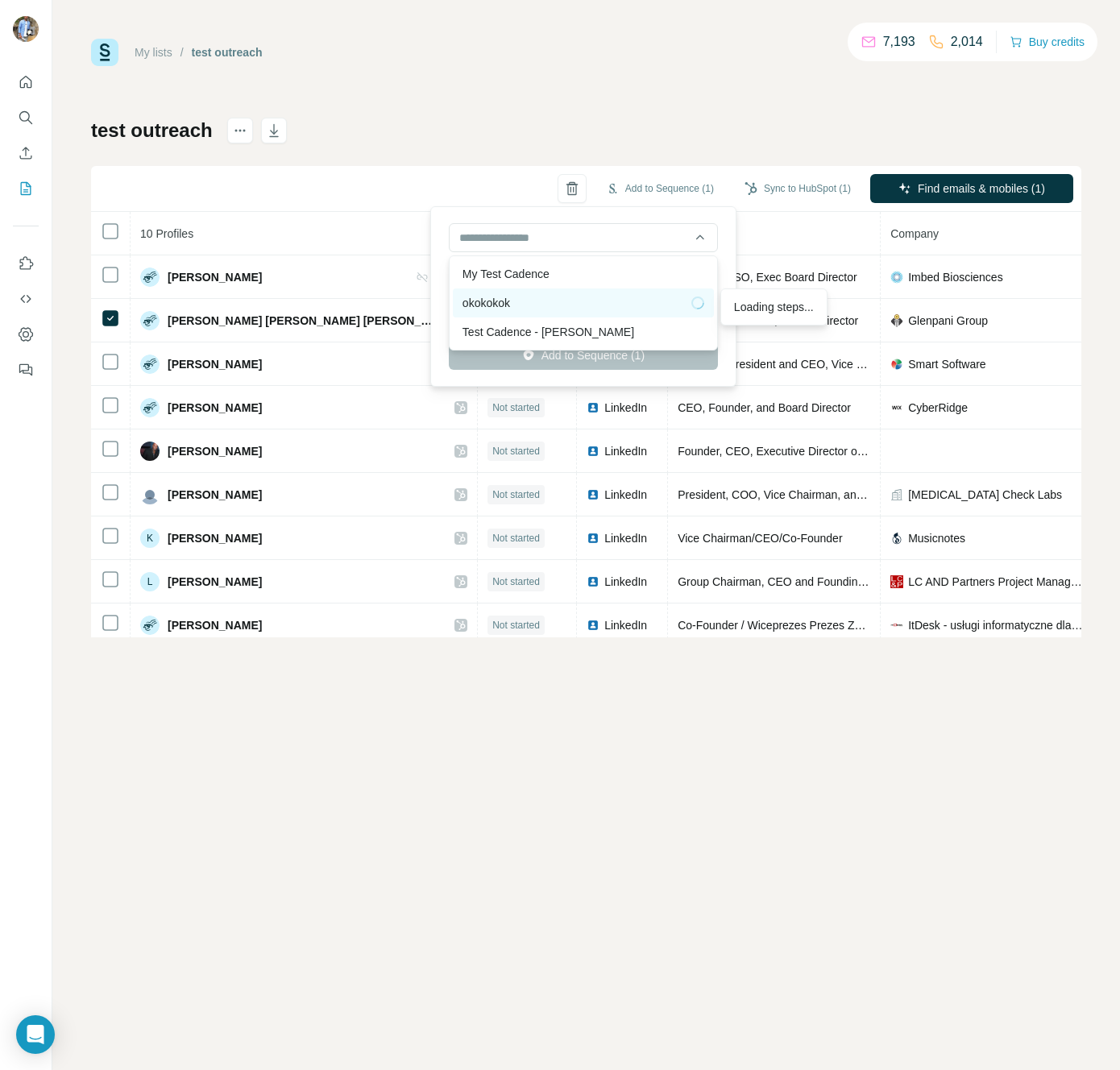
click at [533, 298] on div "okokokok" at bounding box center [583, 303] width 242 height 16
type input "**********"
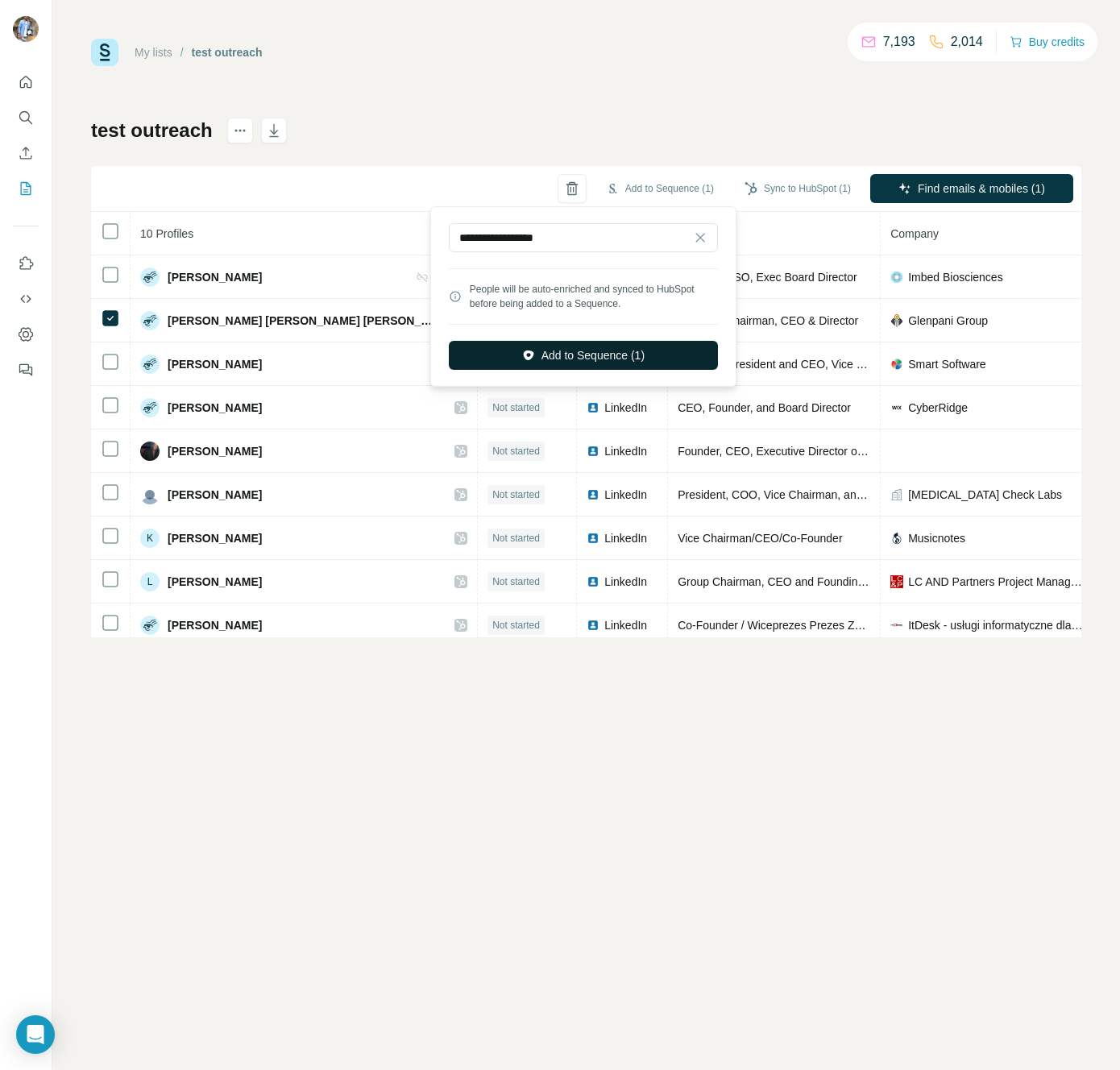
click at [572, 360] on button "Add to Sequence (1)" at bounding box center [583, 354] width 269 height 29
